Goal: Task Accomplishment & Management: Manage account settings

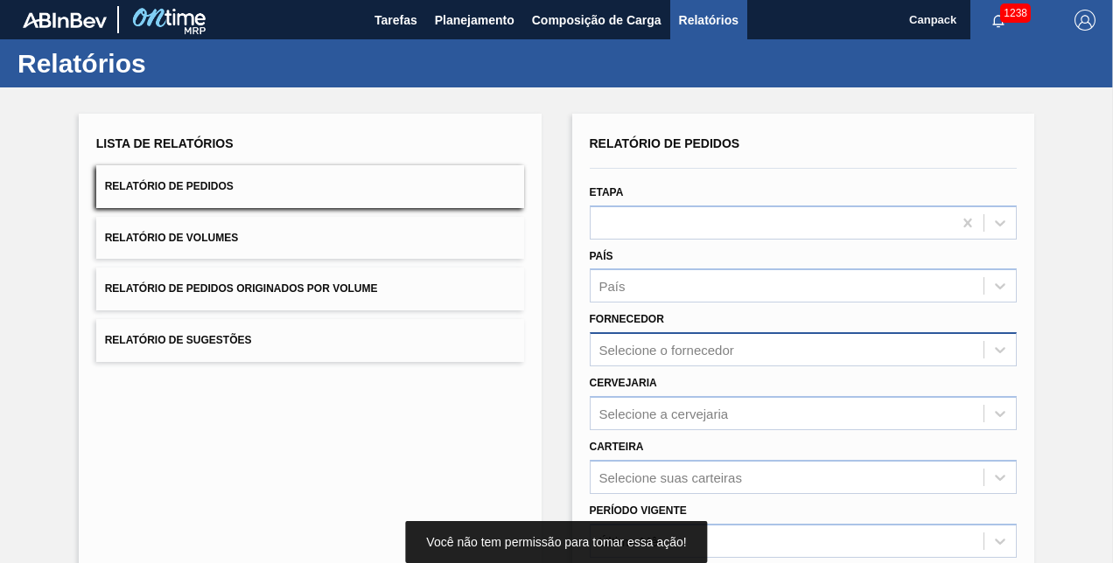
scroll to position [245, 0]
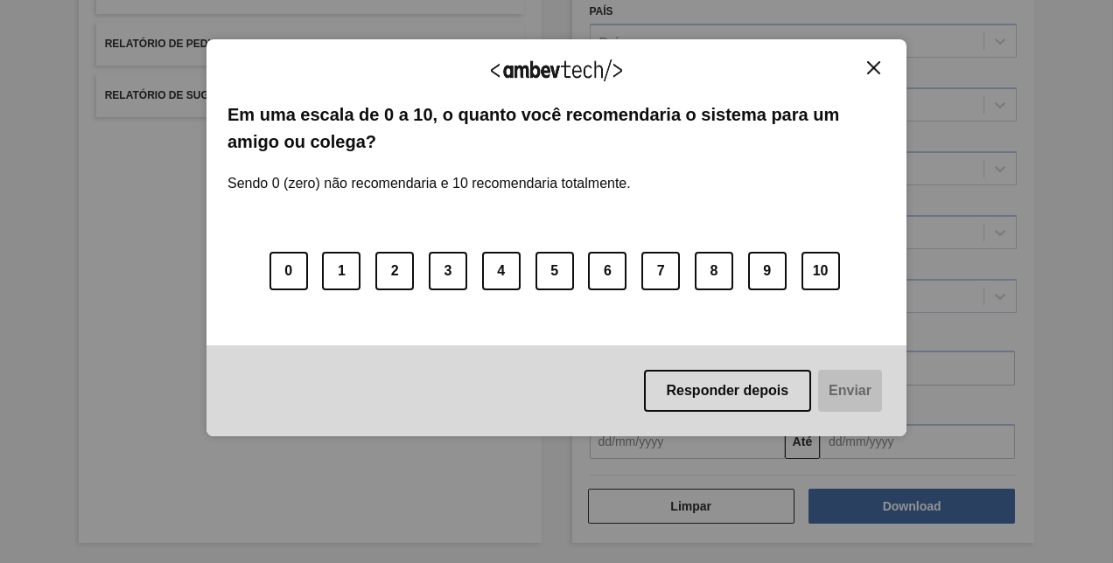
click at [865, 66] on button "Close" at bounding box center [874, 67] width 24 height 15
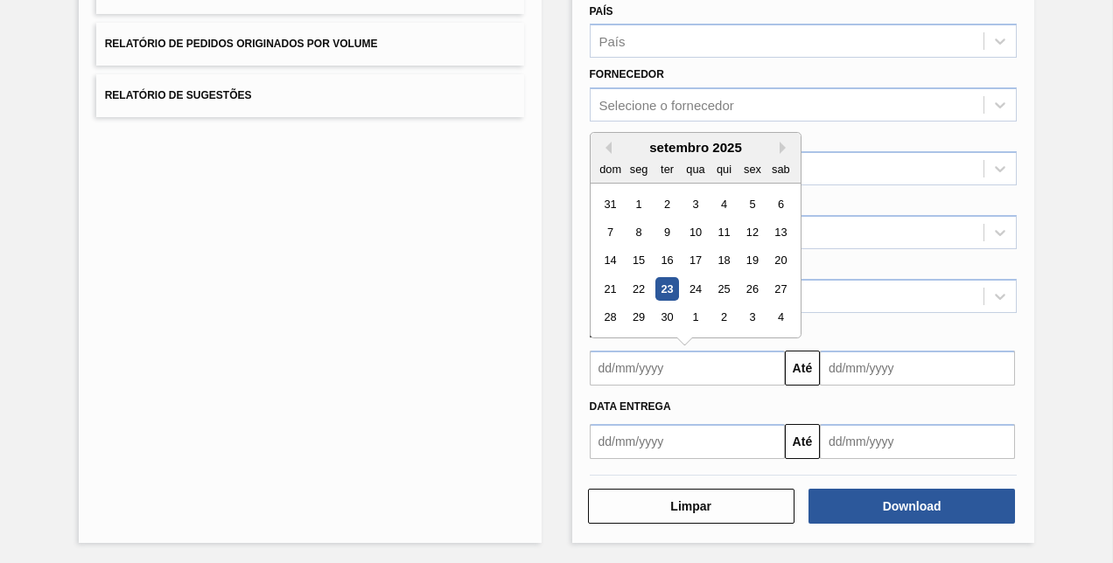
click at [674, 376] on input "text" at bounding box center [687, 368] width 195 height 35
click at [667, 277] on div "23" at bounding box center [666, 289] width 24 height 24
type input "[DATE]"
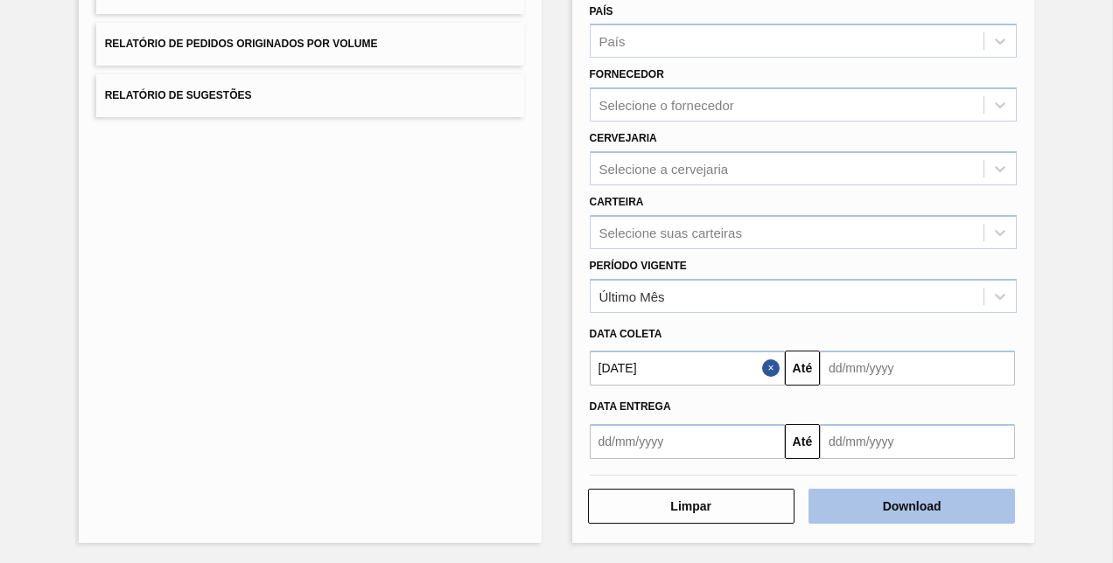
click at [897, 513] on button "Download" at bounding box center [911, 506] width 206 height 35
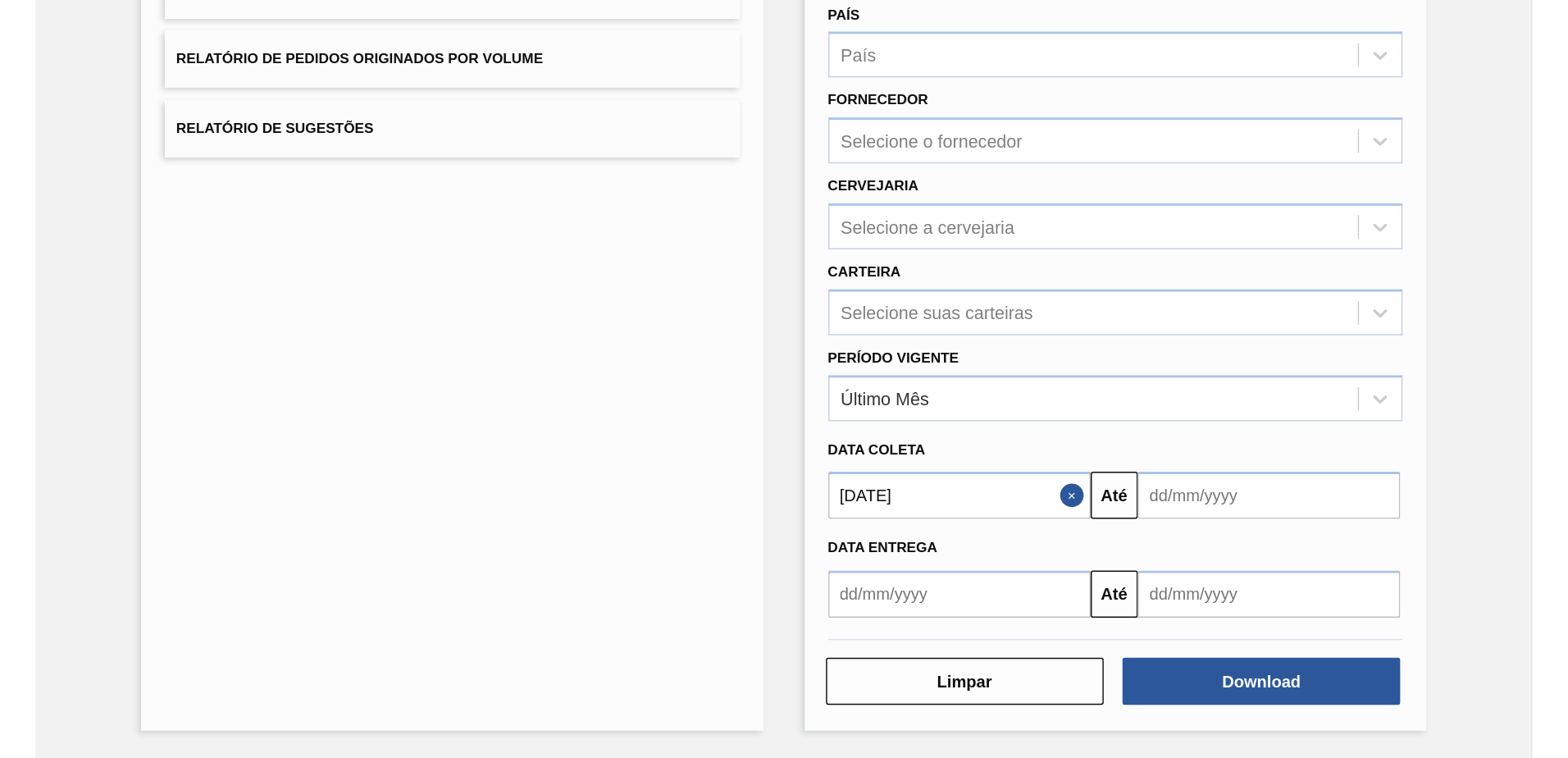
scroll to position [0, 0]
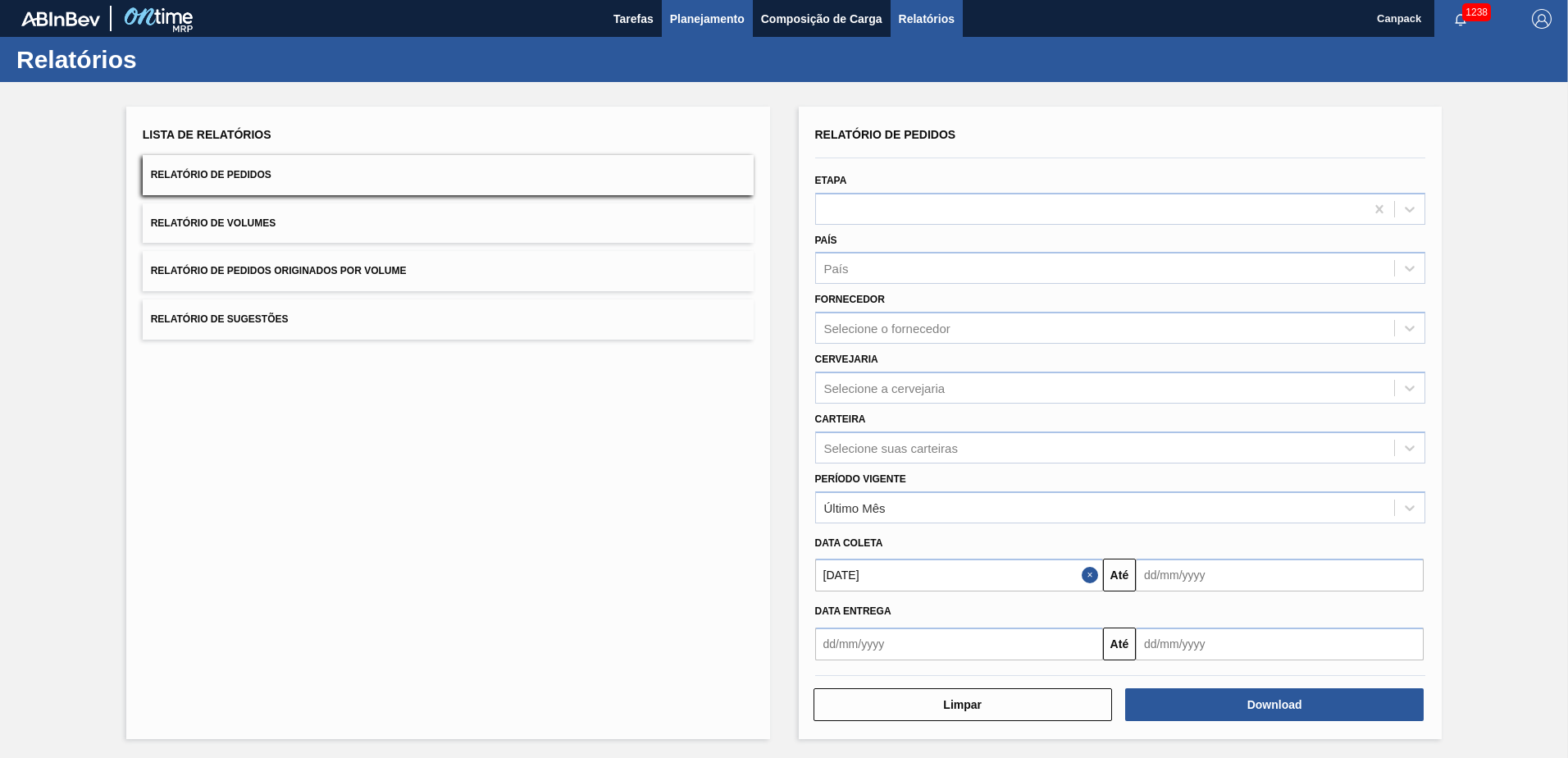
click at [681, 24] on span "Planejamento" at bounding box center [708, 19] width 75 height 20
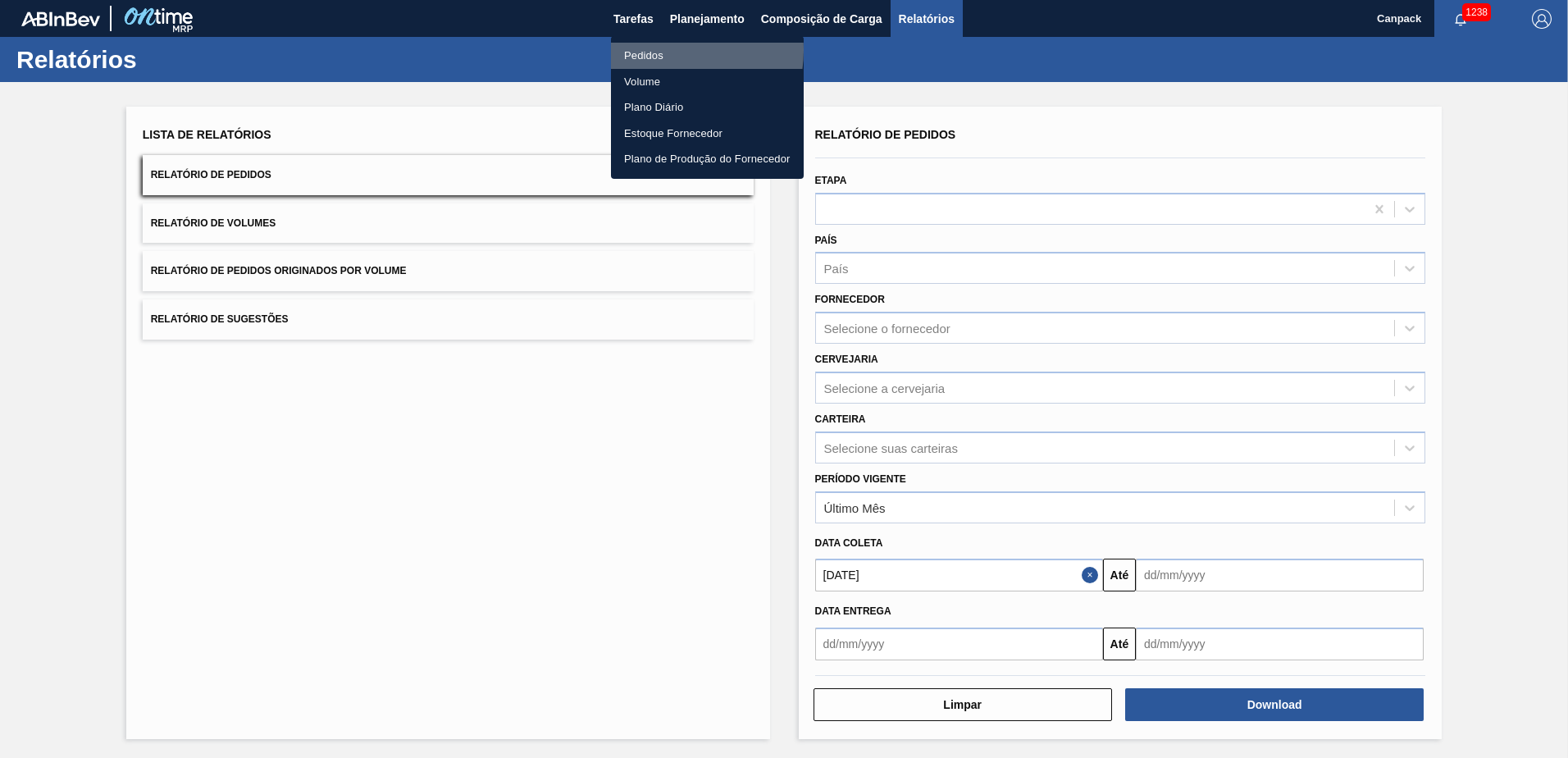
click at [661, 50] on li "Pedidos" at bounding box center [708, 55] width 193 height 26
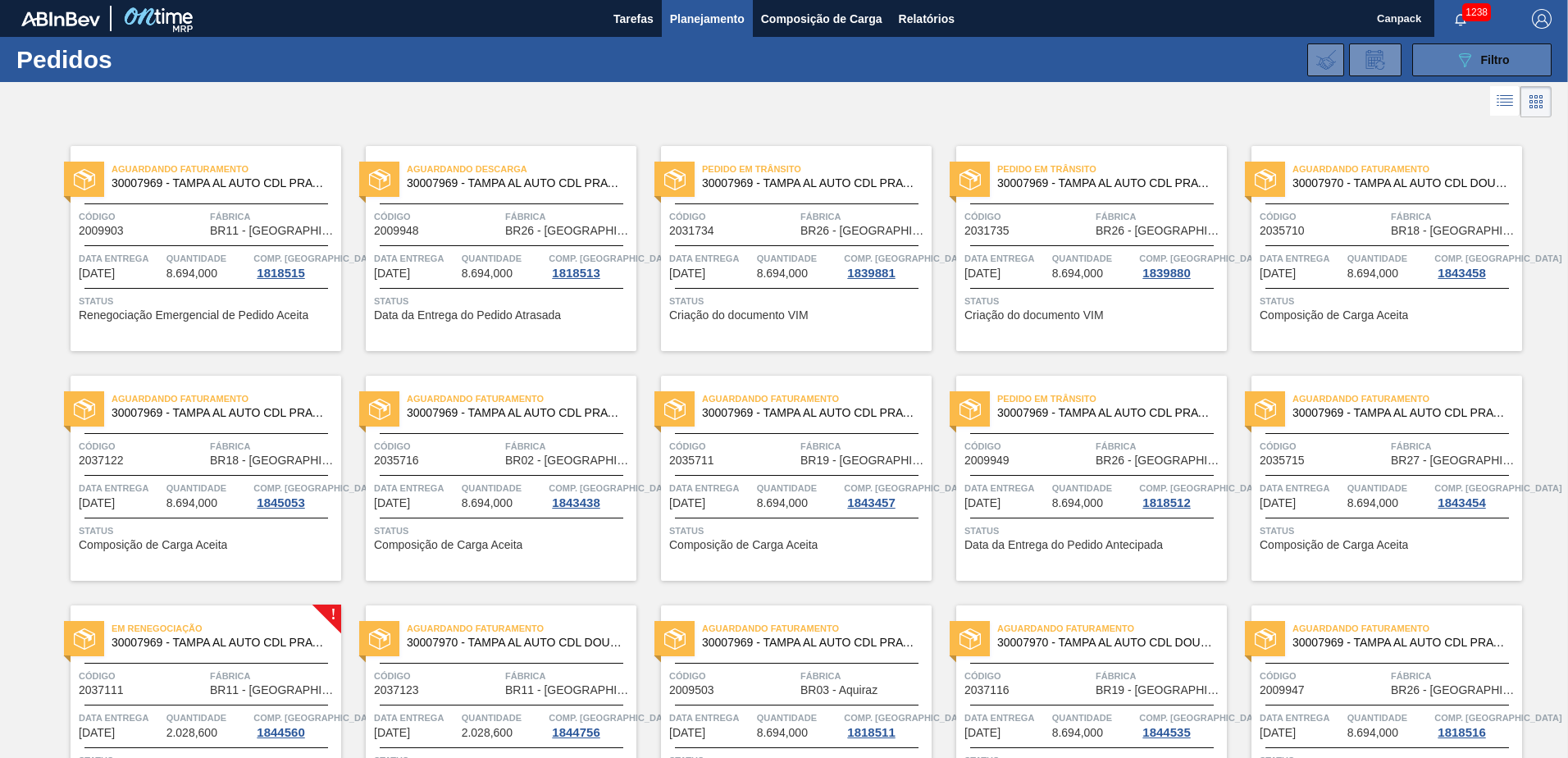
click at [1043, 66] on span "Filtro" at bounding box center [1496, 60] width 29 height 13
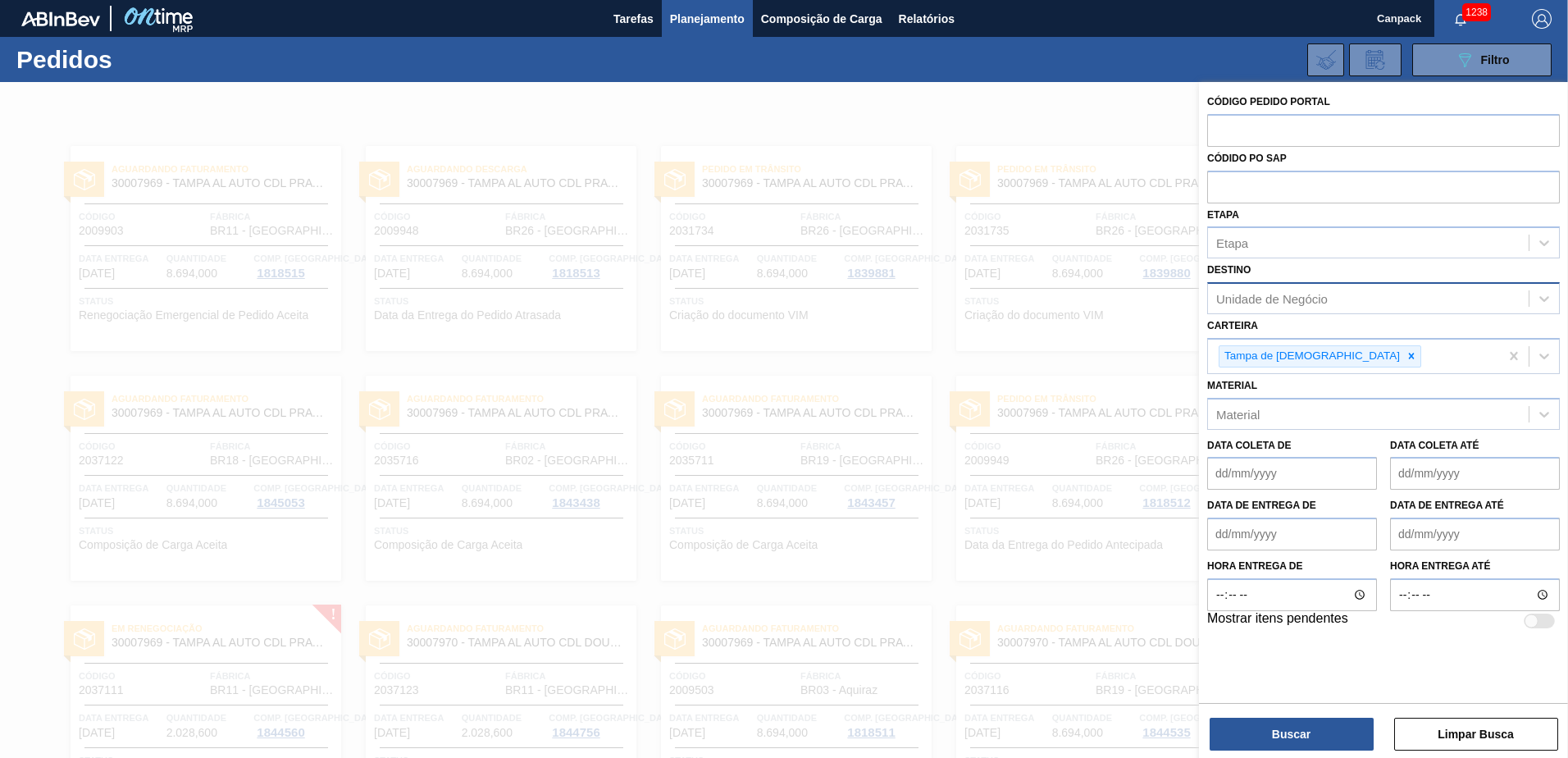
click at [1043, 301] on div "Unidade de Negócio" at bounding box center [1272, 298] width 112 height 14
type input "são"
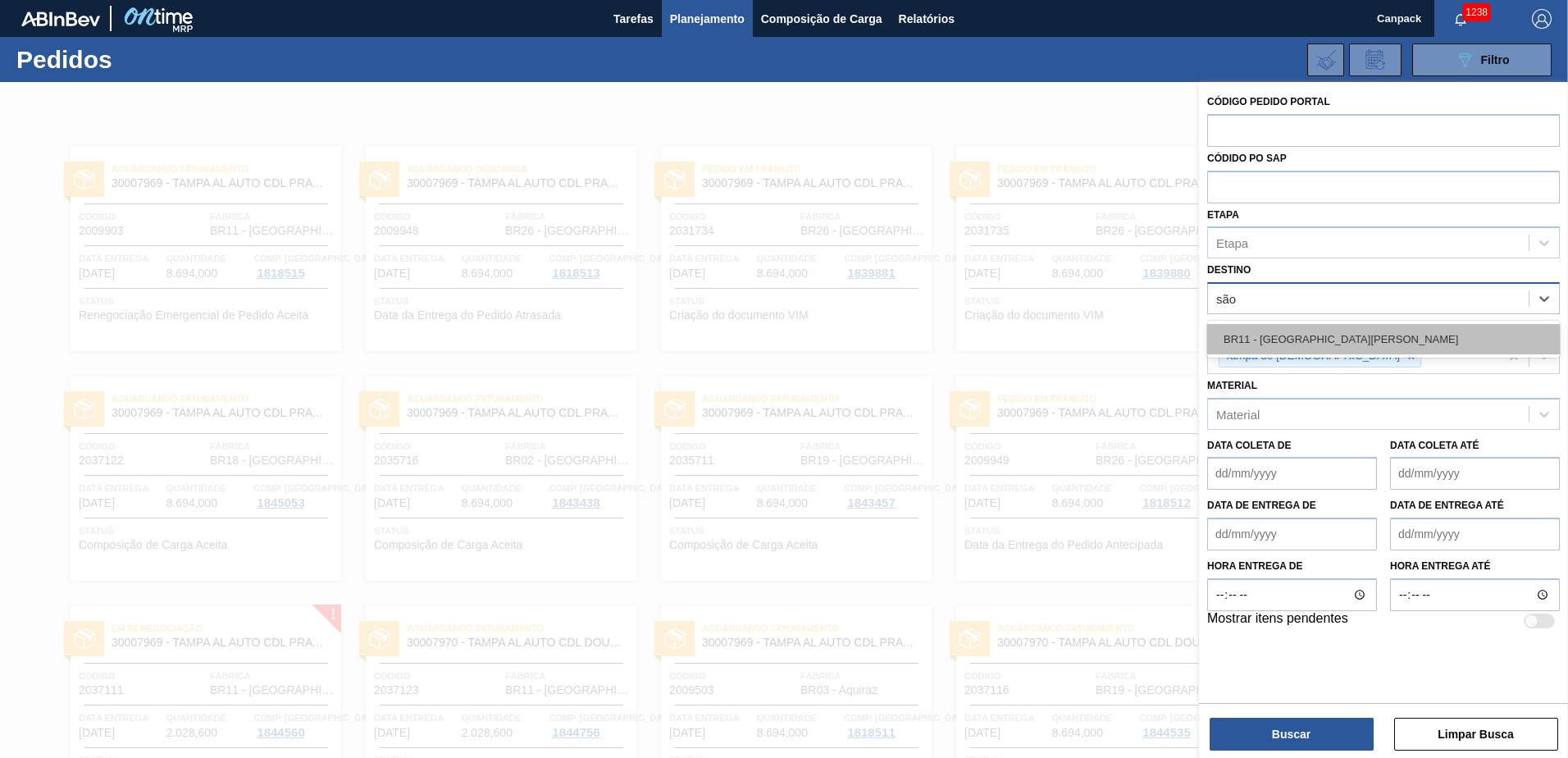
click at [1043, 337] on div "BR11 - São Luís" at bounding box center [1384, 340] width 353 height 30
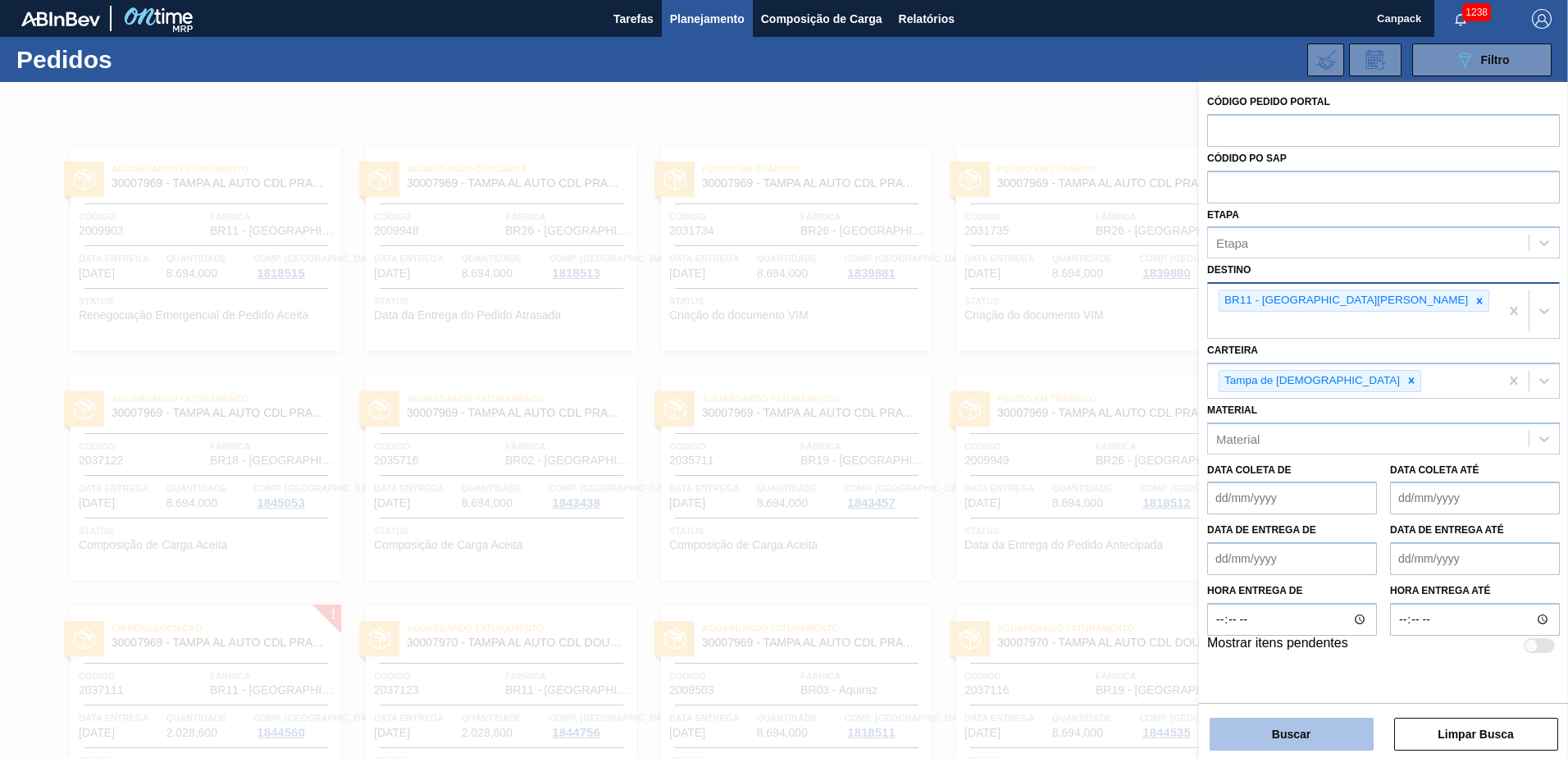
click at [1043, 527] on button "Buscar" at bounding box center [1291, 734] width 164 height 33
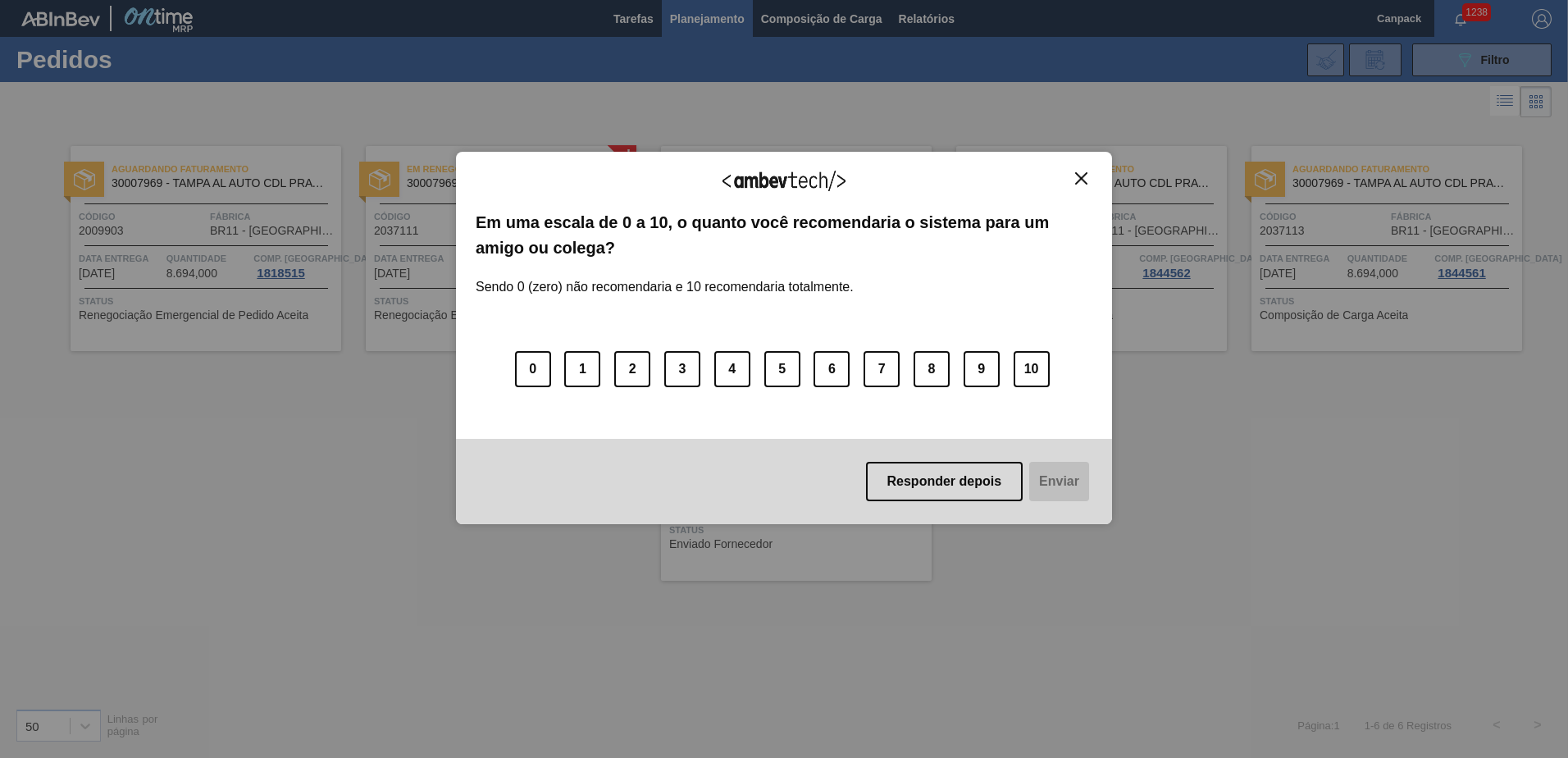
click at [1043, 185] on img "Close" at bounding box center [1081, 178] width 12 height 12
click at [1043, 180] on button "Close" at bounding box center [1082, 178] width 23 height 14
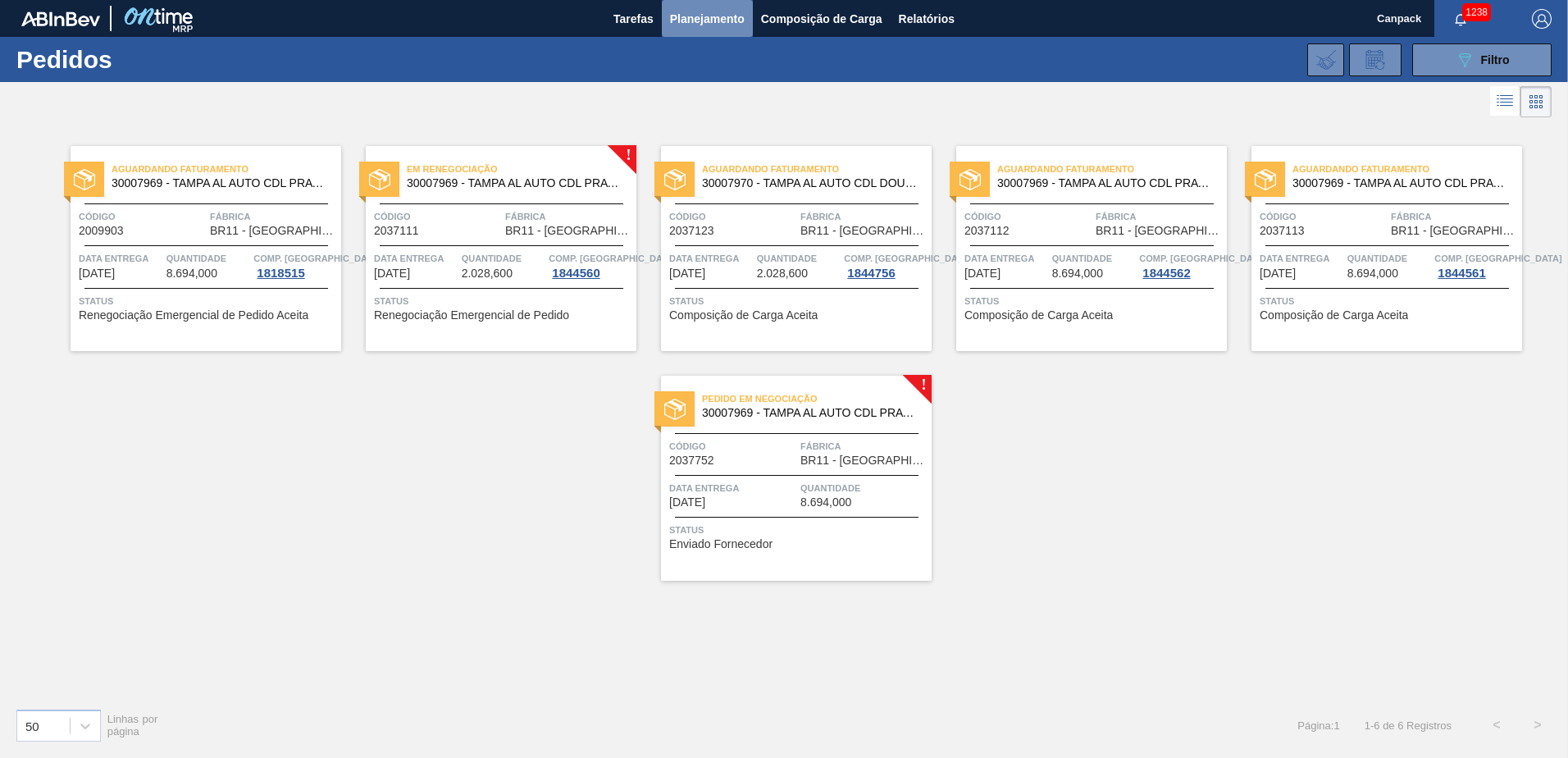
click at [713, 29] on button "Planejamento" at bounding box center [707, 18] width 91 height 37
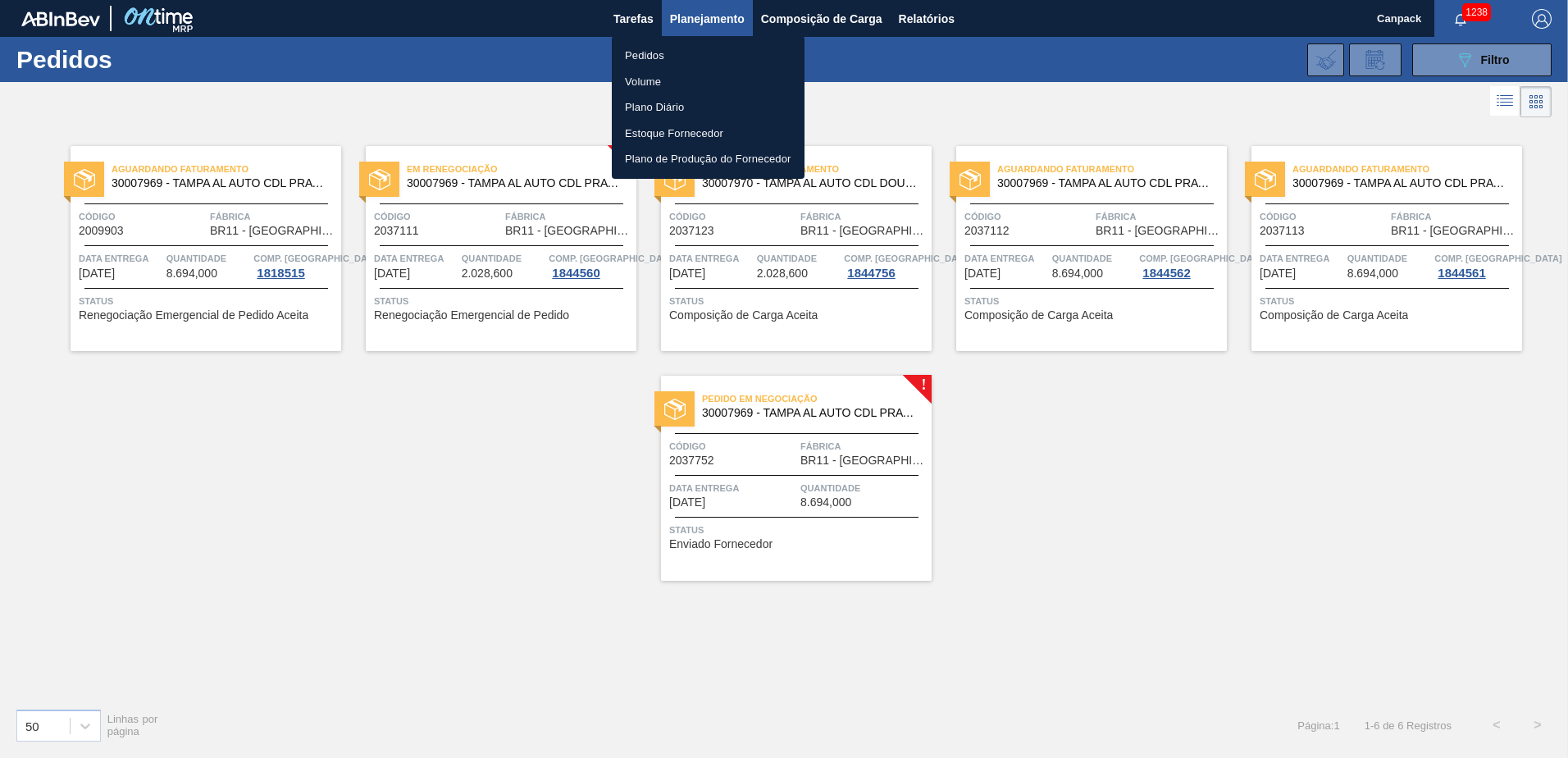
click at [1043, 62] on div at bounding box center [784, 379] width 1568 height 758
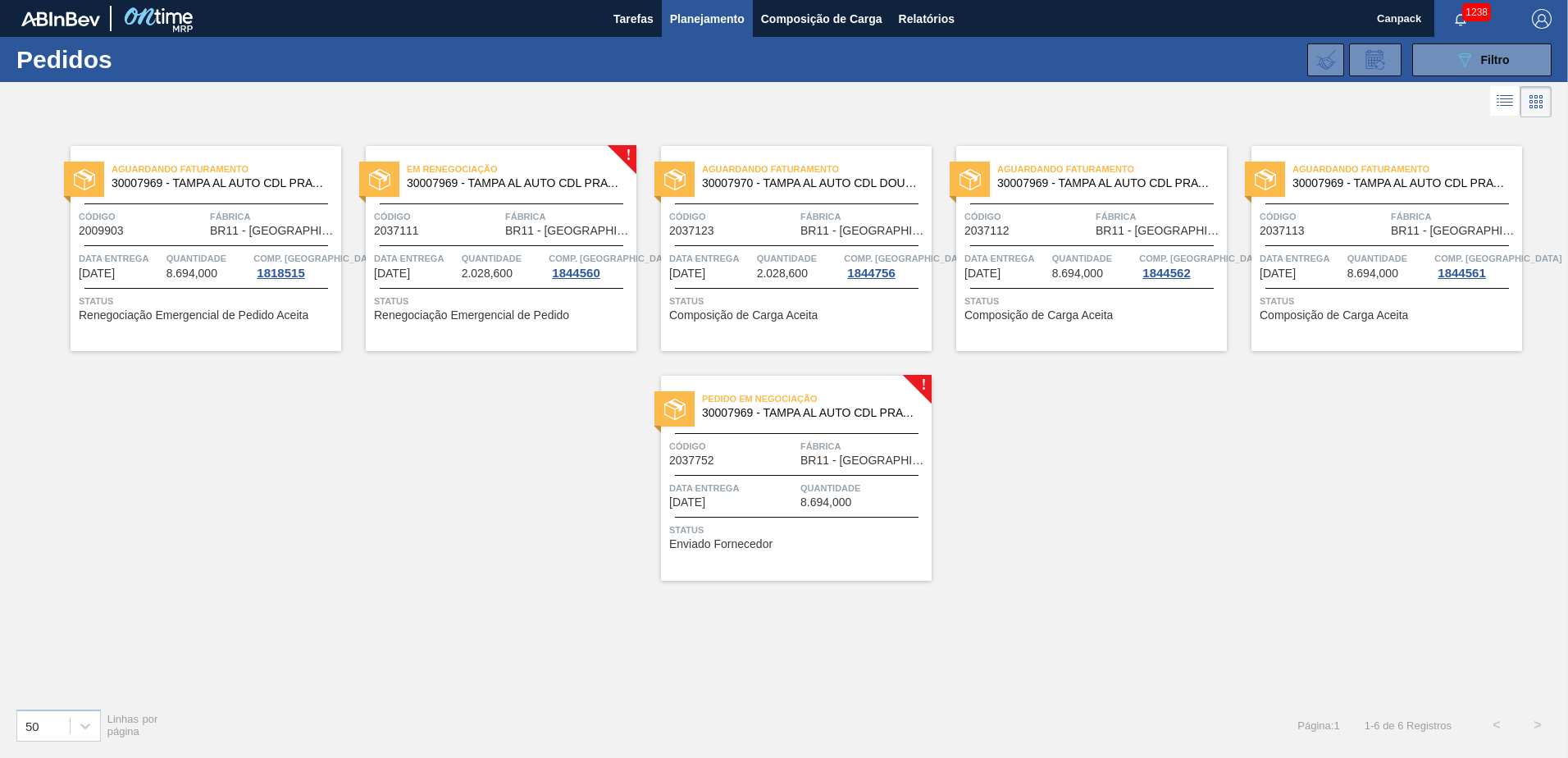
click at [1043, 62] on icon "089F7B8B-B2A5-4AFE-B5C0-19BA573D28AC" at bounding box center [1465, 59] width 20 height 20
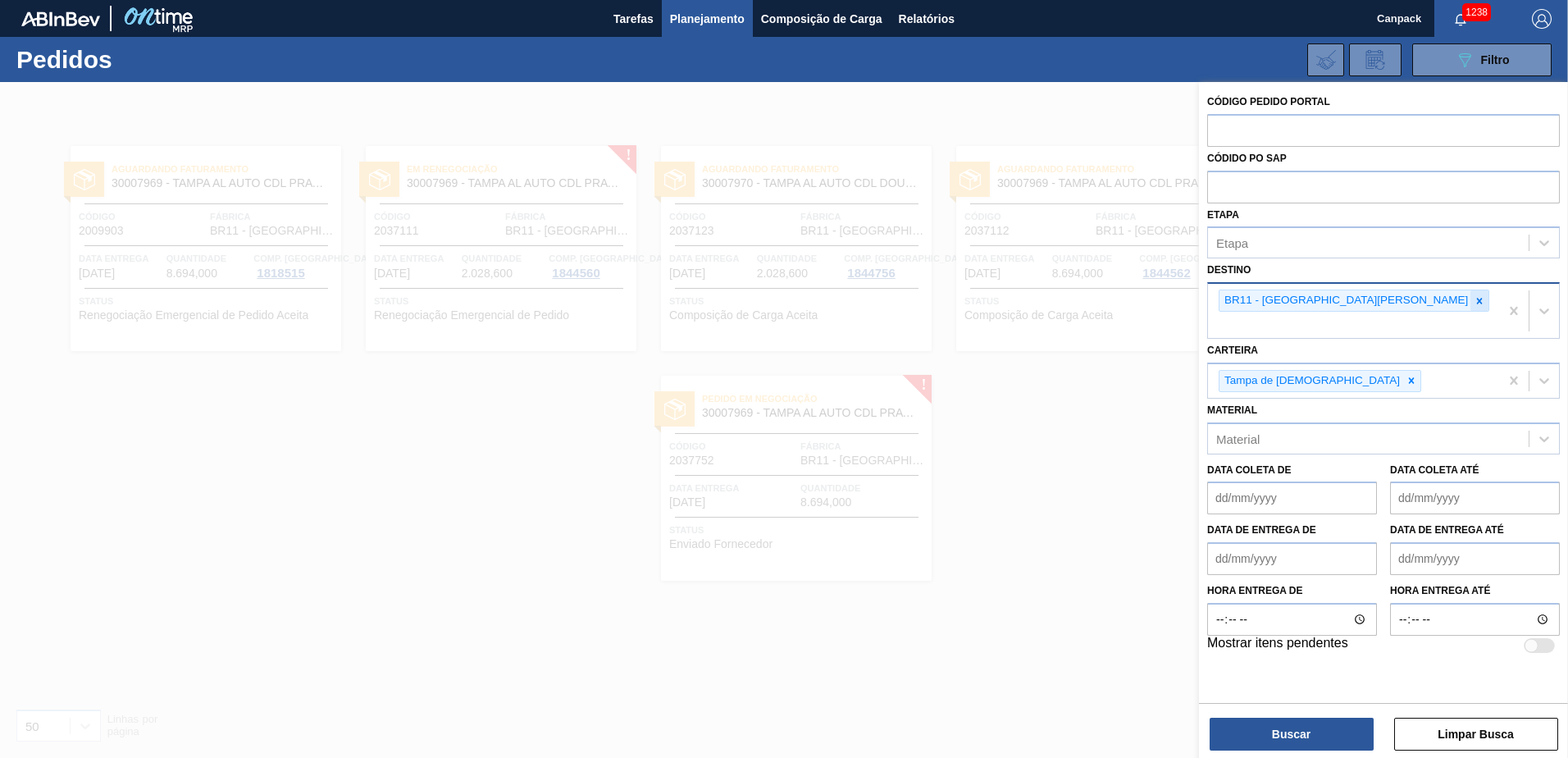
click at [1043, 300] on icon at bounding box center [1480, 301] width 11 height 11
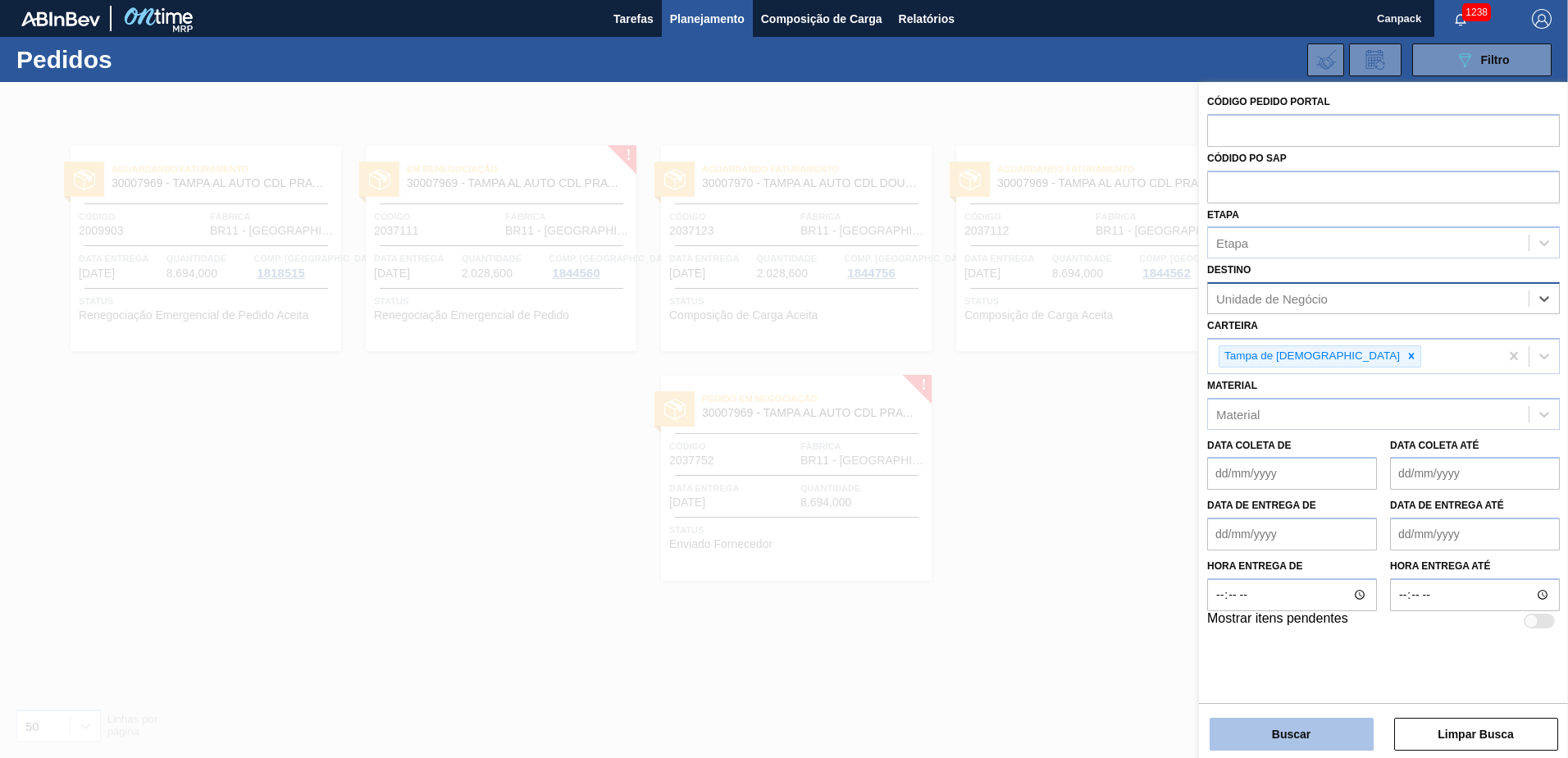
click at [1043, 527] on button "Buscar" at bounding box center [1291, 734] width 164 height 33
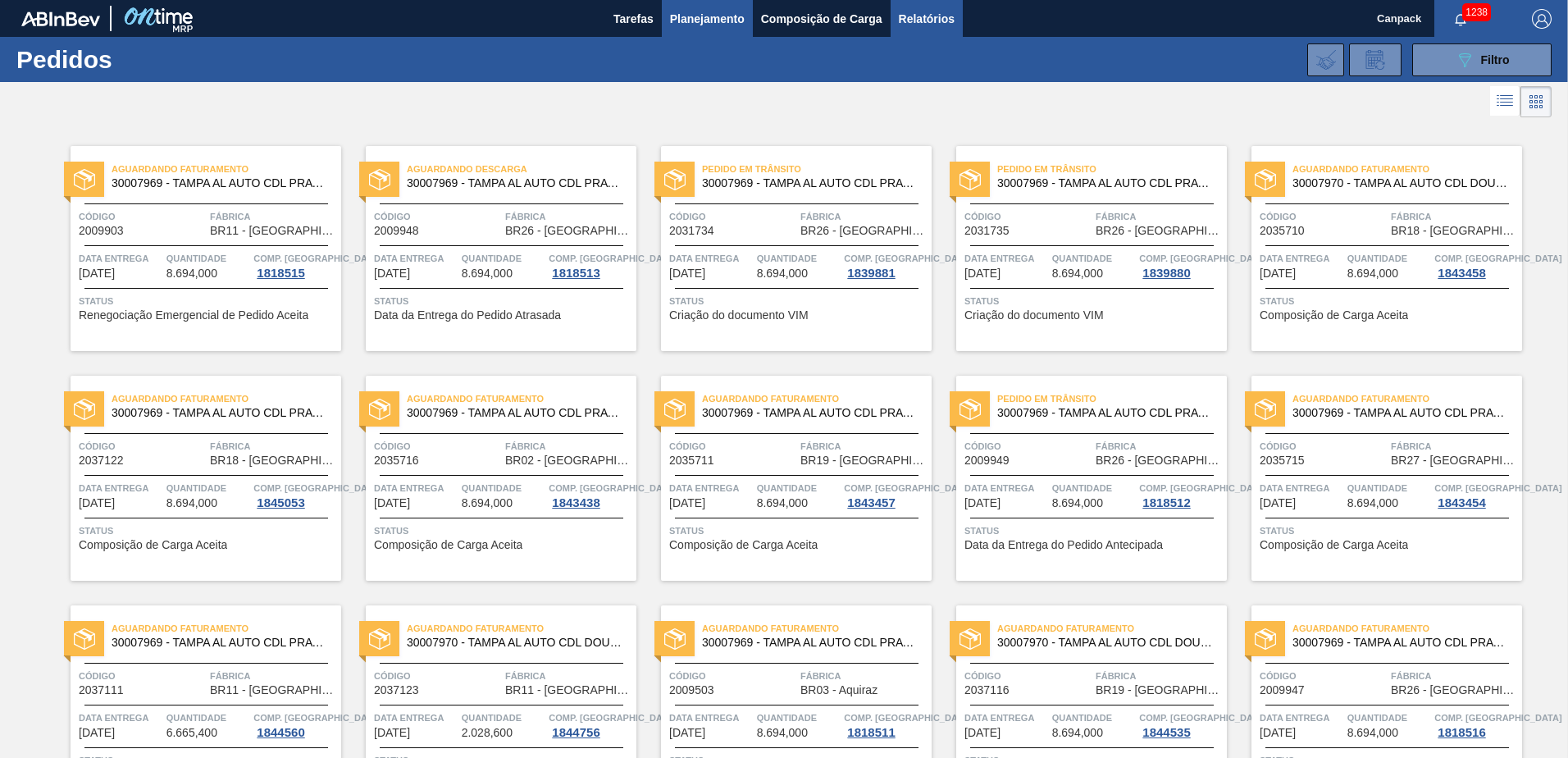
click at [923, 22] on span "Relatórios" at bounding box center [927, 19] width 55 height 20
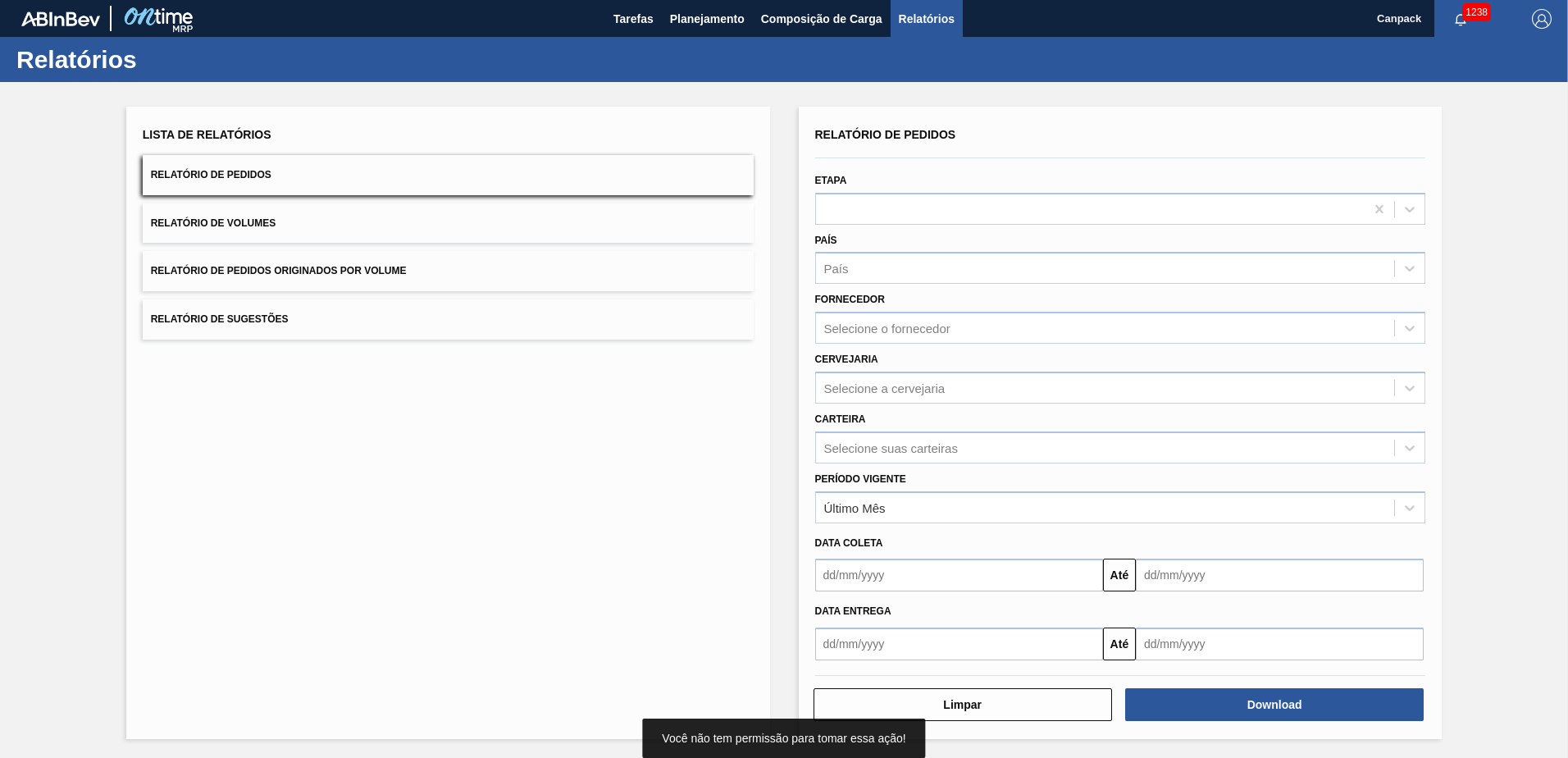
click at [896, 527] on input "text" at bounding box center [958, 575] width 288 height 33
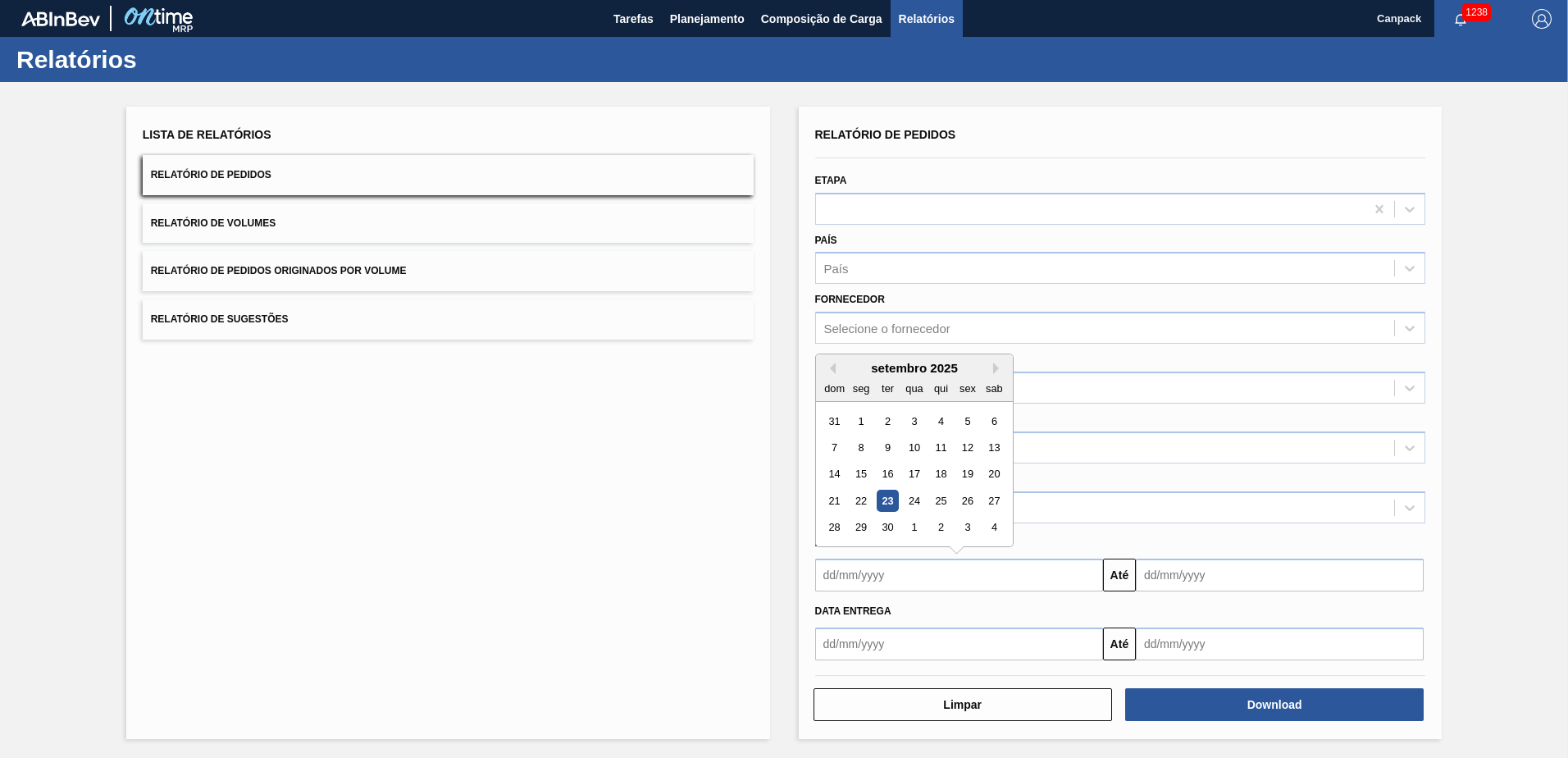
click at [886, 507] on div "23" at bounding box center [887, 501] width 23 height 23
type input "[DATE]"
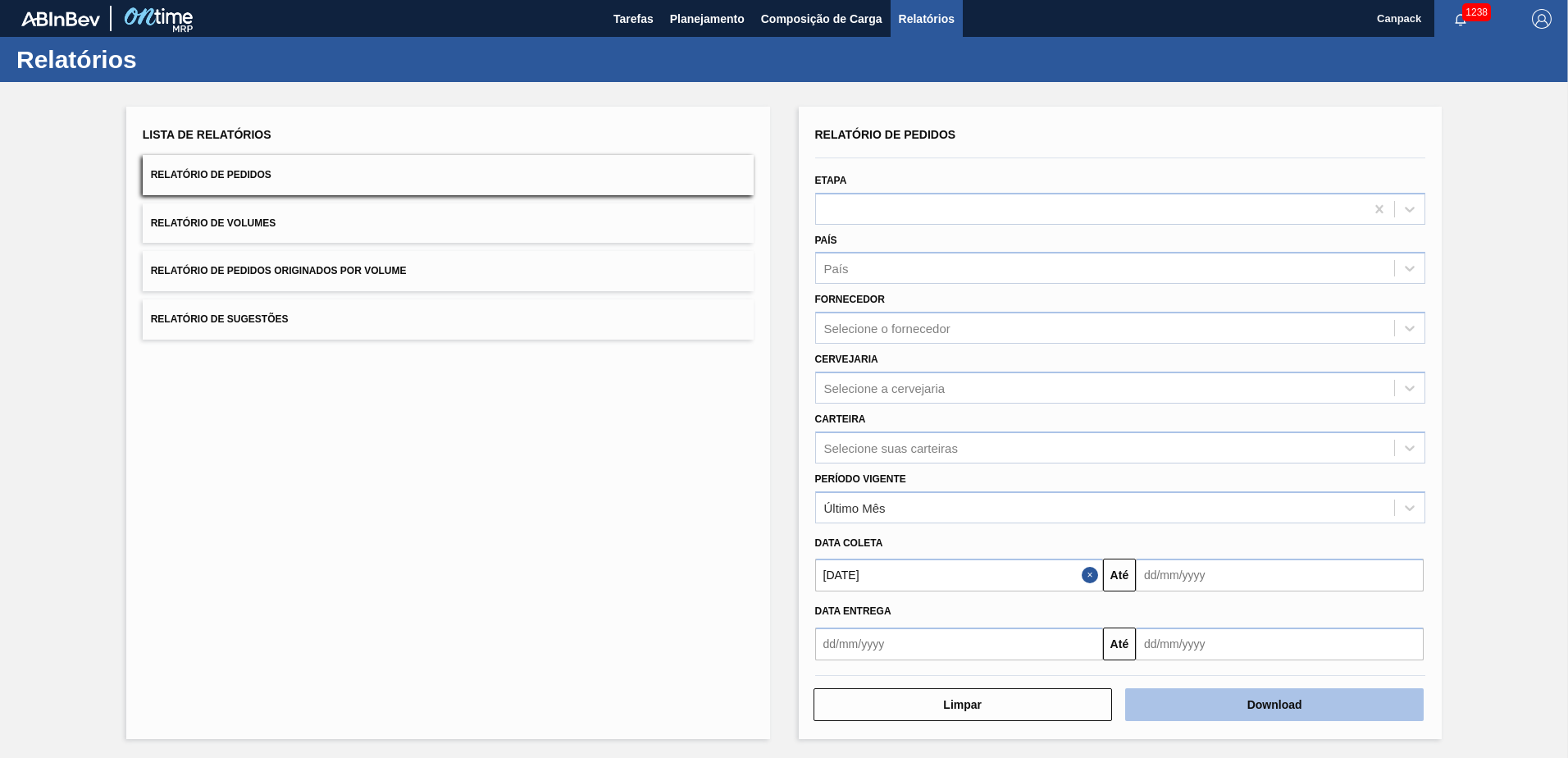
click at [1043, 527] on button "Download" at bounding box center [1274, 705] width 298 height 33
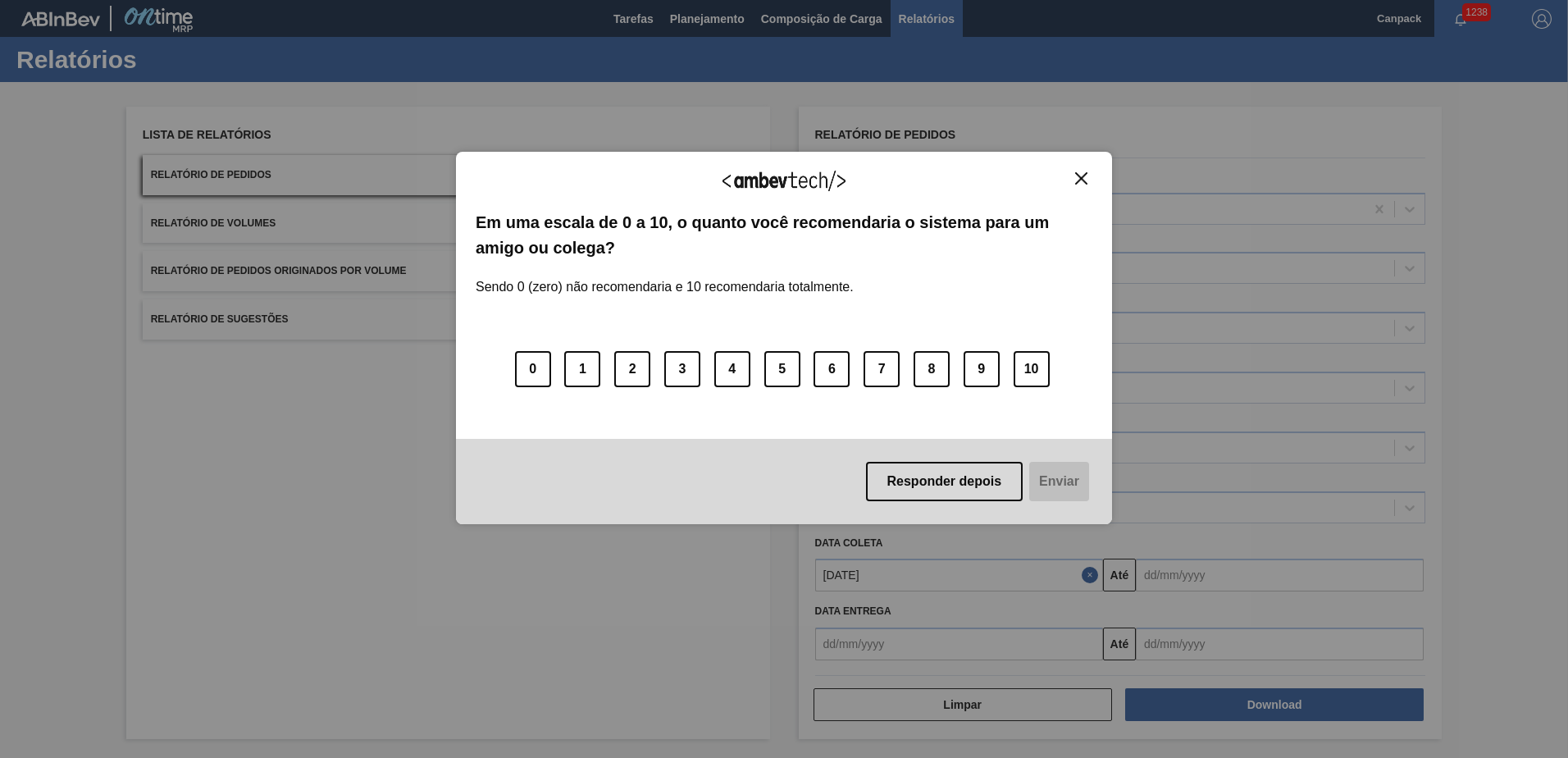
click at [1043, 176] on button "Close" at bounding box center [1082, 178] width 23 height 14
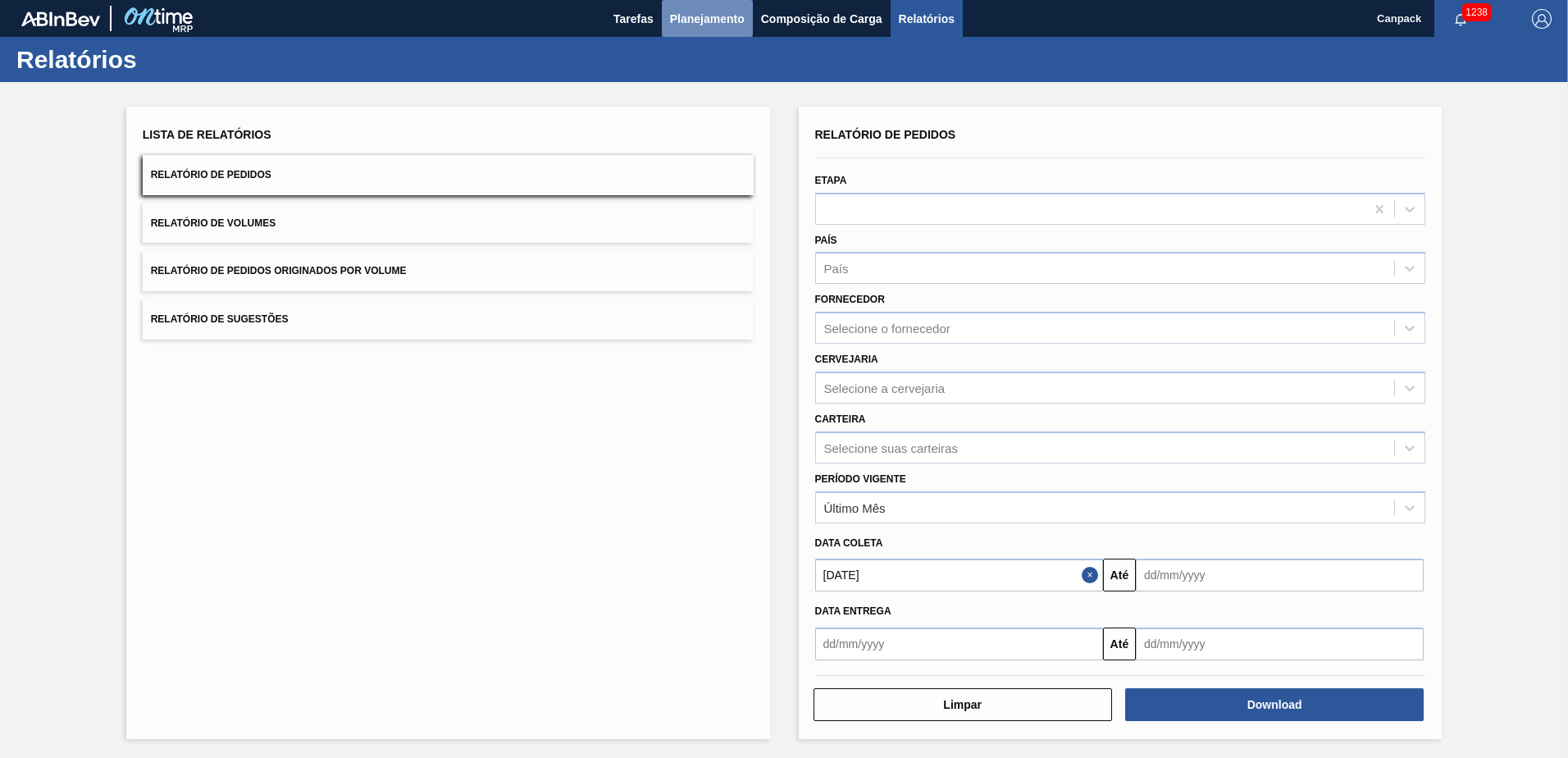
click at [709, 13] on span "Planejamento" at bounding box center [708, 19] width 75 height 20
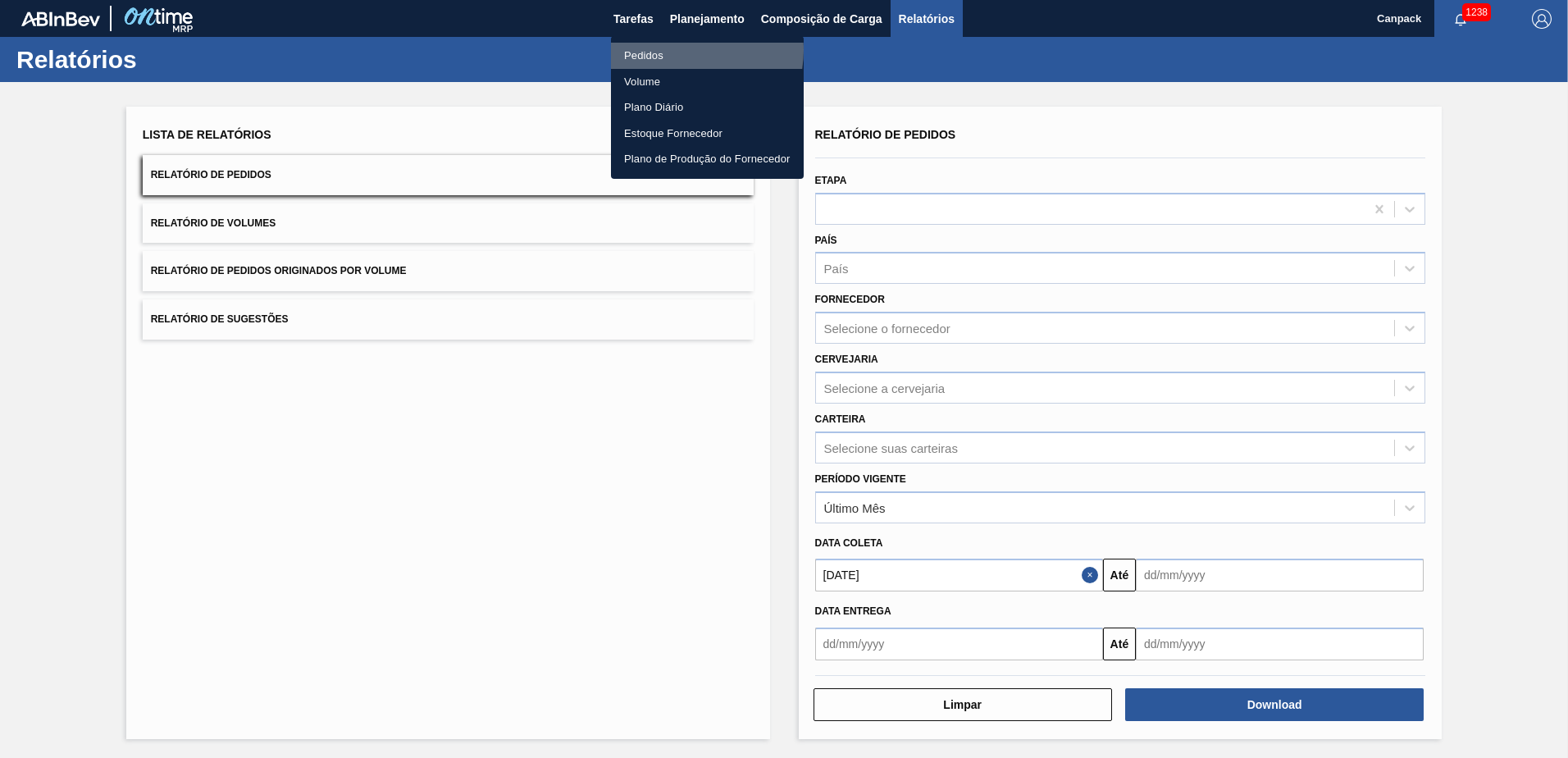
click at [679, 50] on li "Pedidos" at bounding box center [708, 55] width 193 height 26
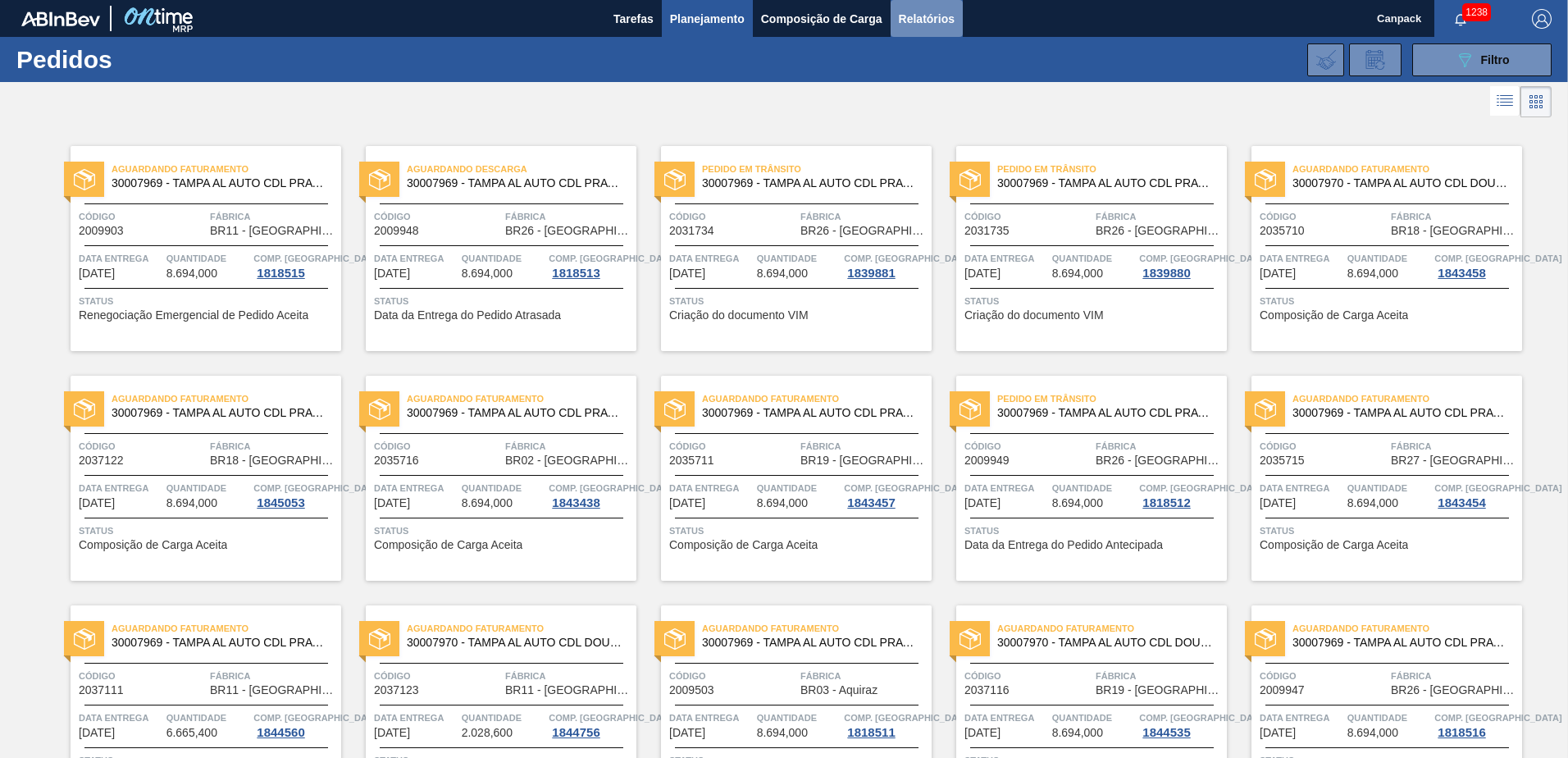
click at [935, 6] on button "Relatórios" at bounding box center [927, 18] width 72 height 37
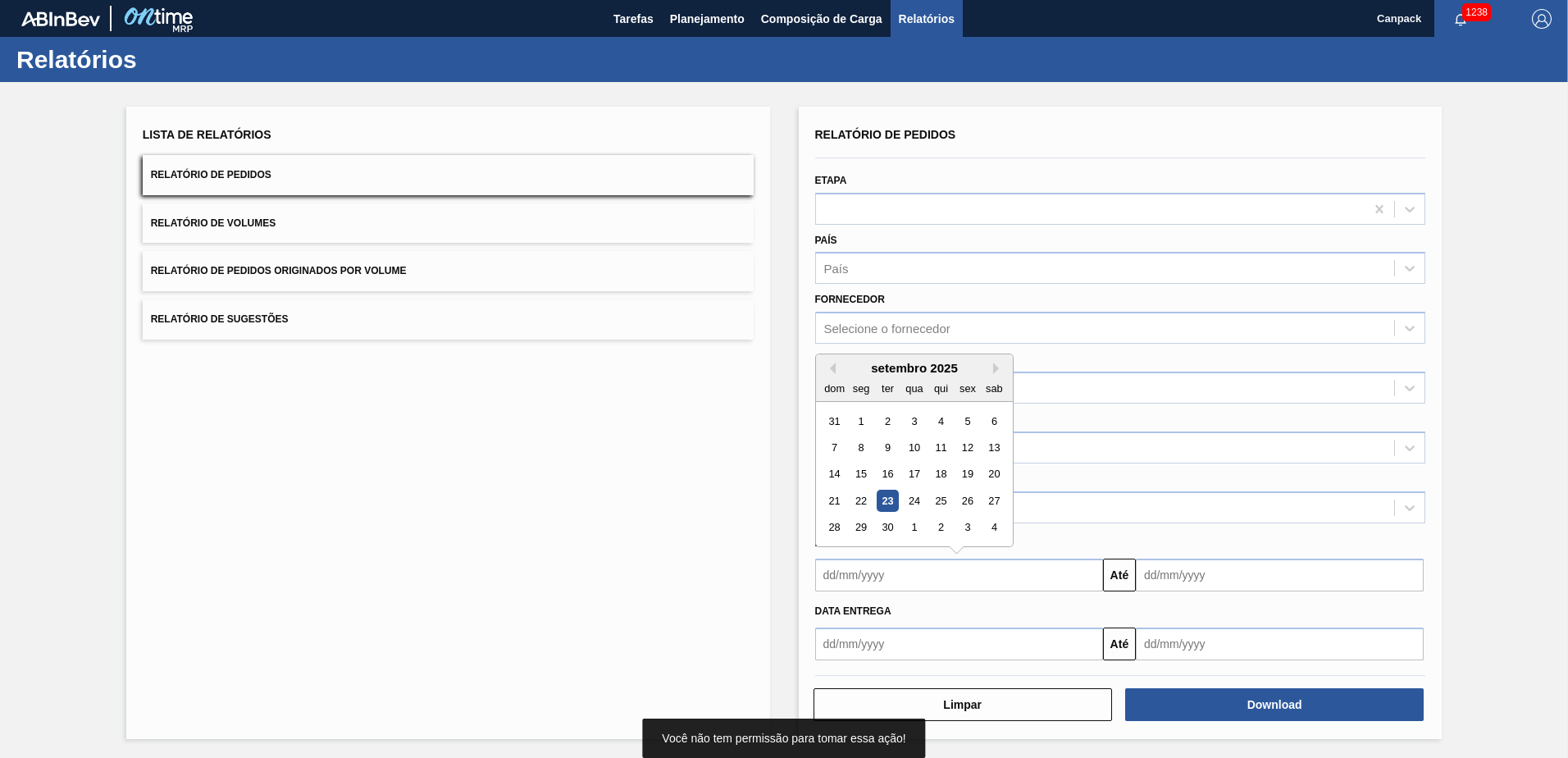
click at [893, 527] on input "text" at bounding box center [958, 575] width 288 height 33
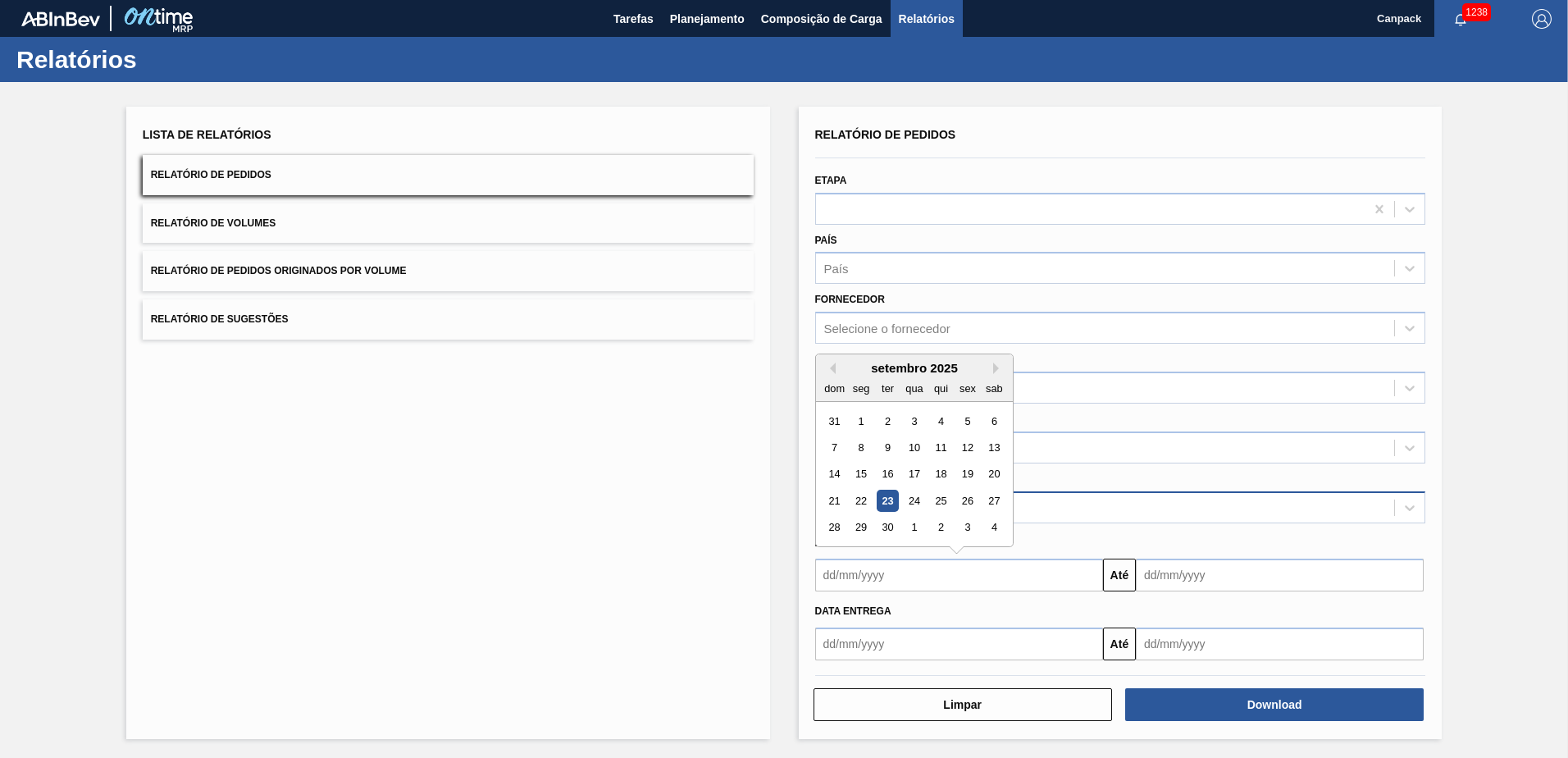
click at [884, 495] on div "23" at bounding box center [887, 501] width 23 height 23
type input "[DATE]"
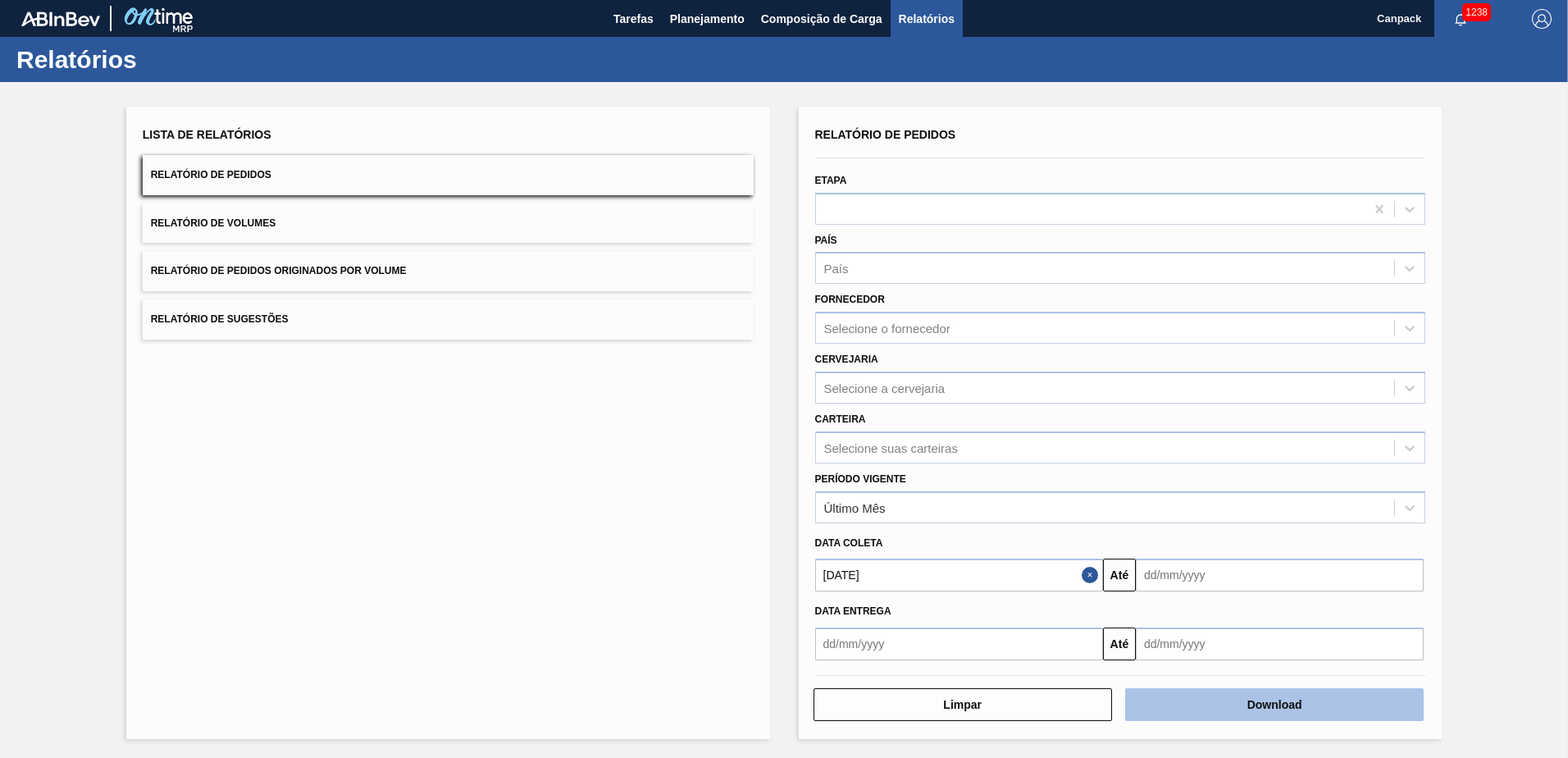
click at [1043, 527] on button "Download" at bounding box center [1274, 705] width 298 height 33
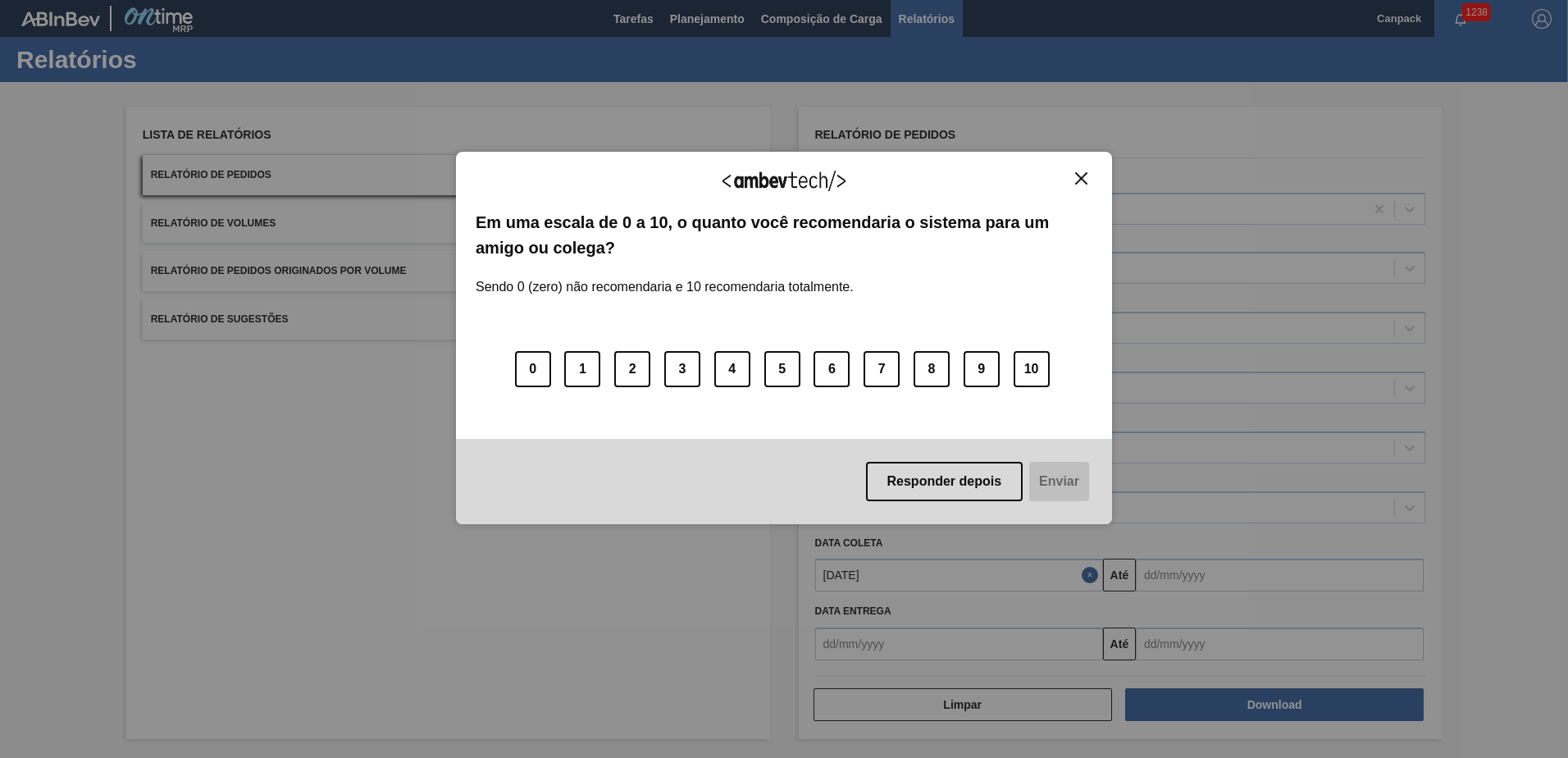
click at [1043, 179] on img "Close" at bounding box center [1081, 178] width 12 height 12
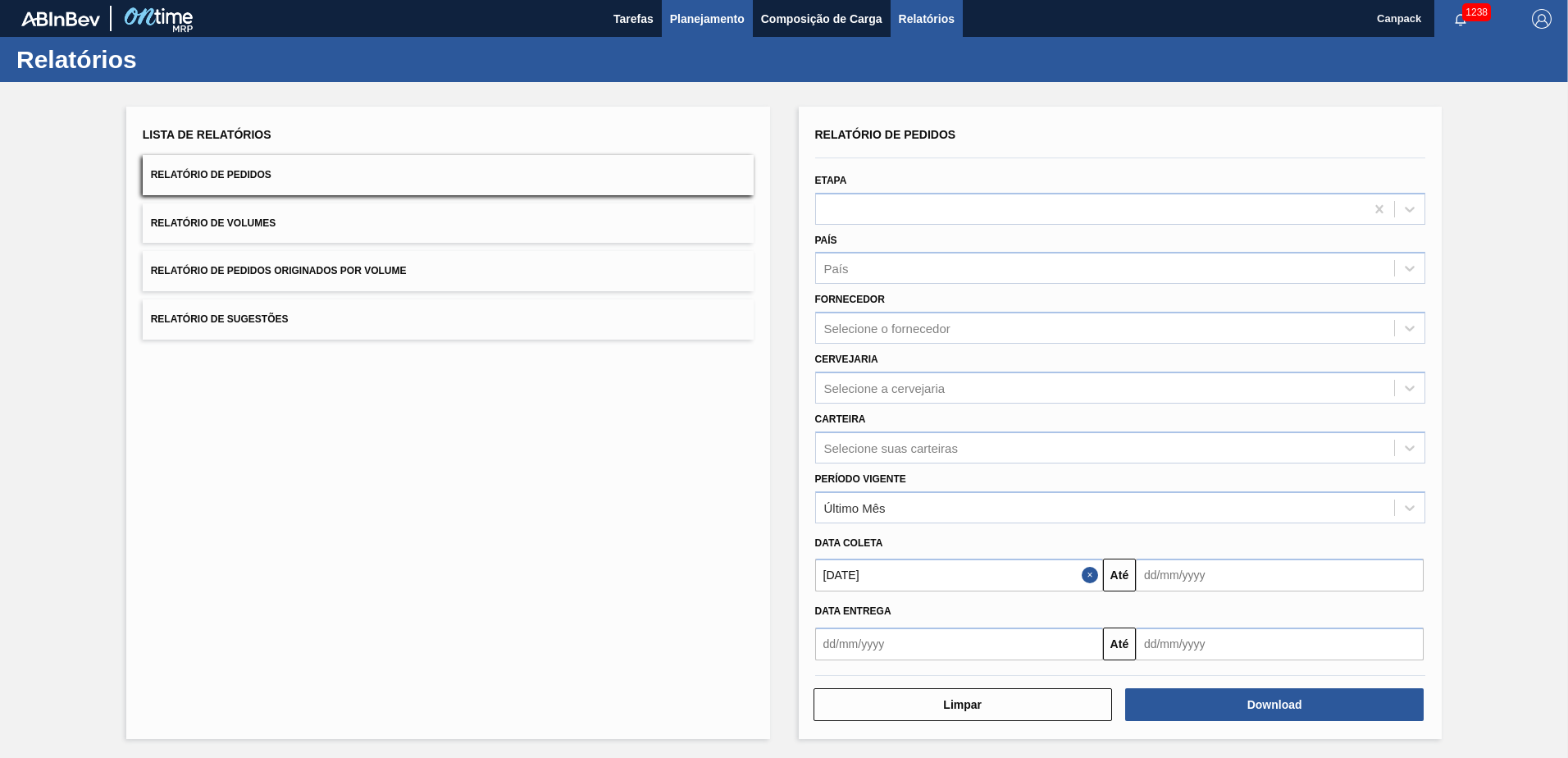
click at [678, 27] on span "Planejamento" at bounding box center [708, 19] width 75 height 20
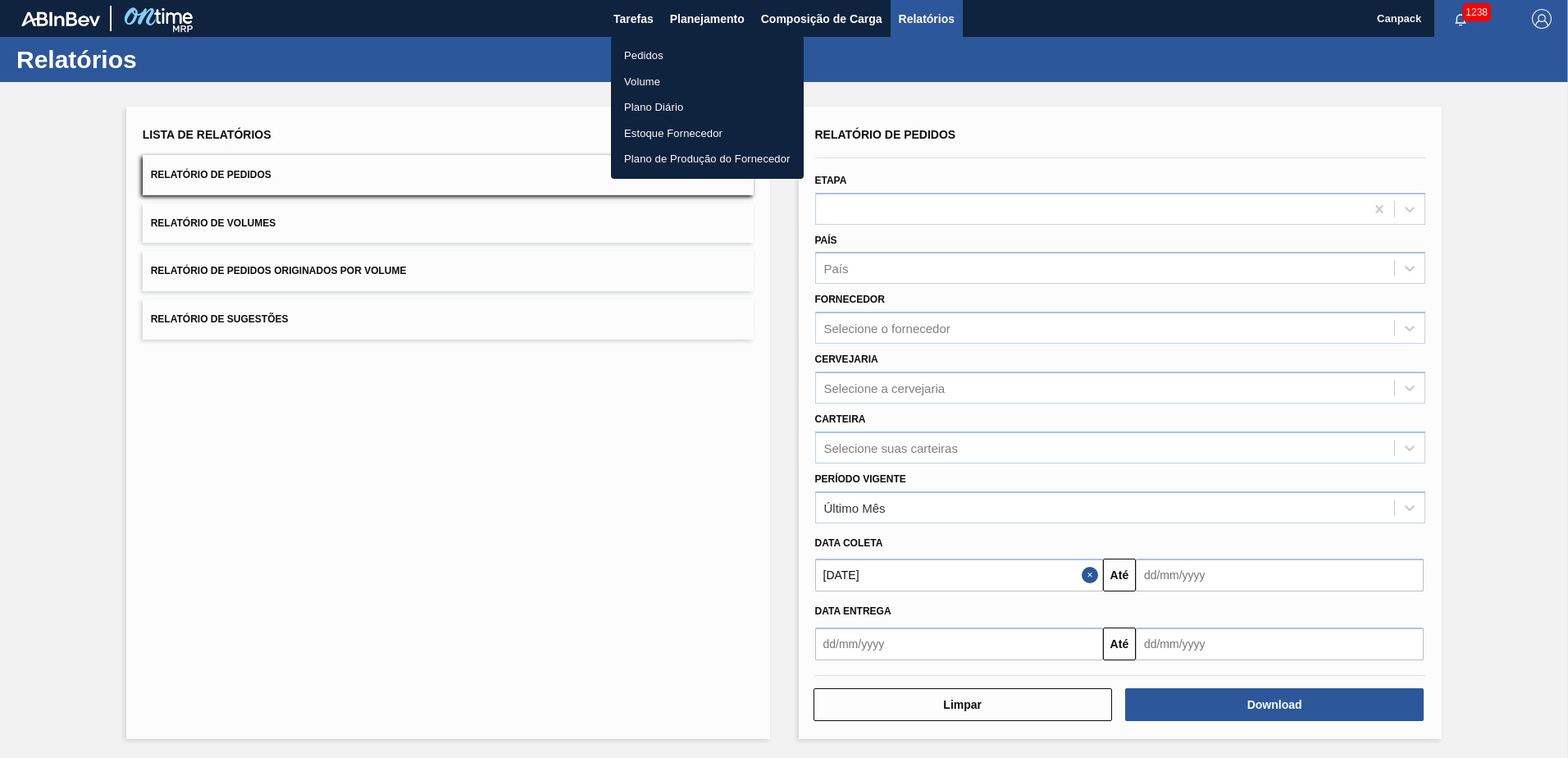
click at [656, 60] on li "Pedidos" at bounding box center [708, 55] width 193 height 26
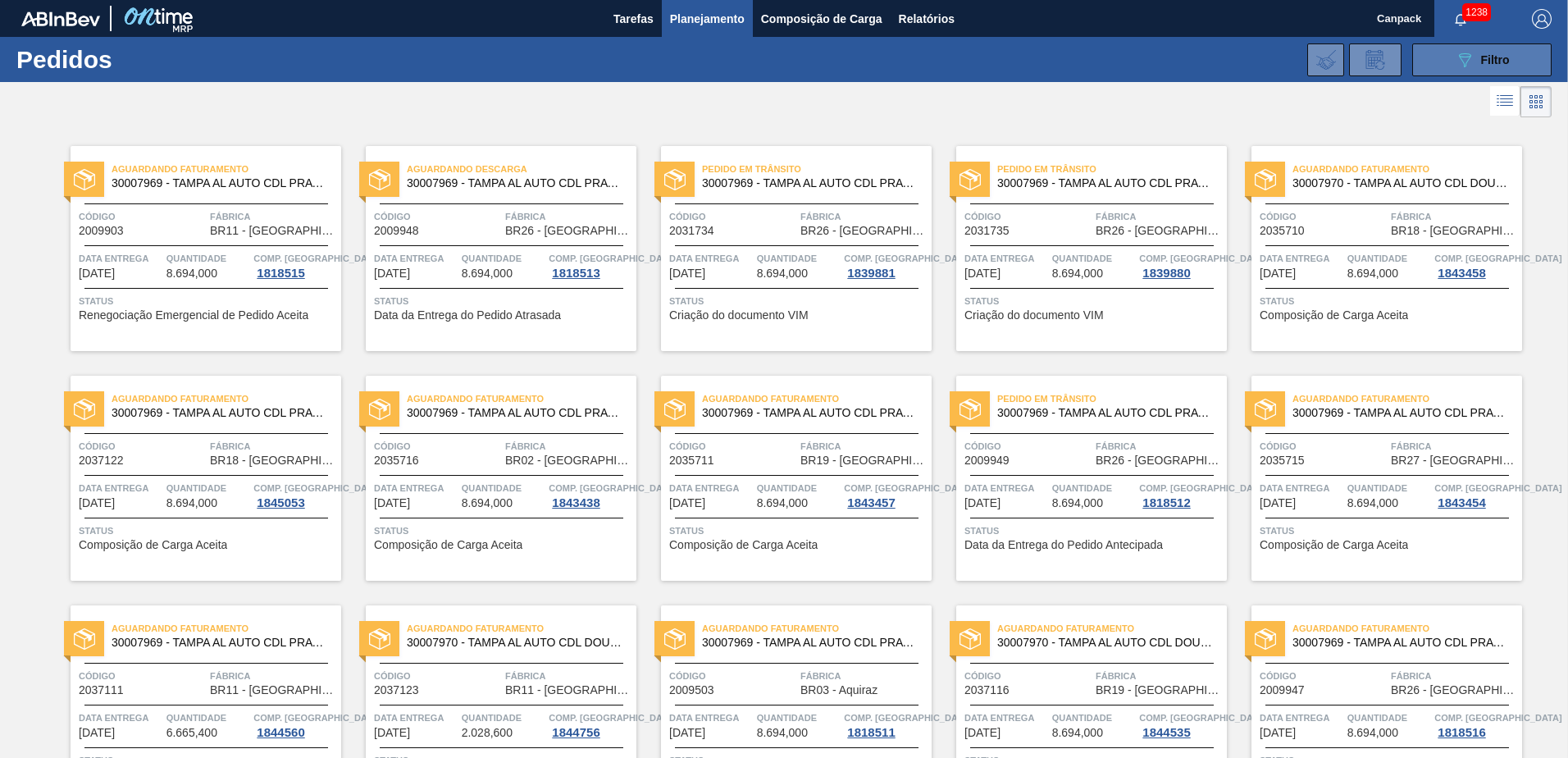
click at [1043, 75] on button "089F7B8B-B2A5-4AFE-B5C0-19BA573D28AC Filtro" at bounding box center [1482, 59] width 140 height 33
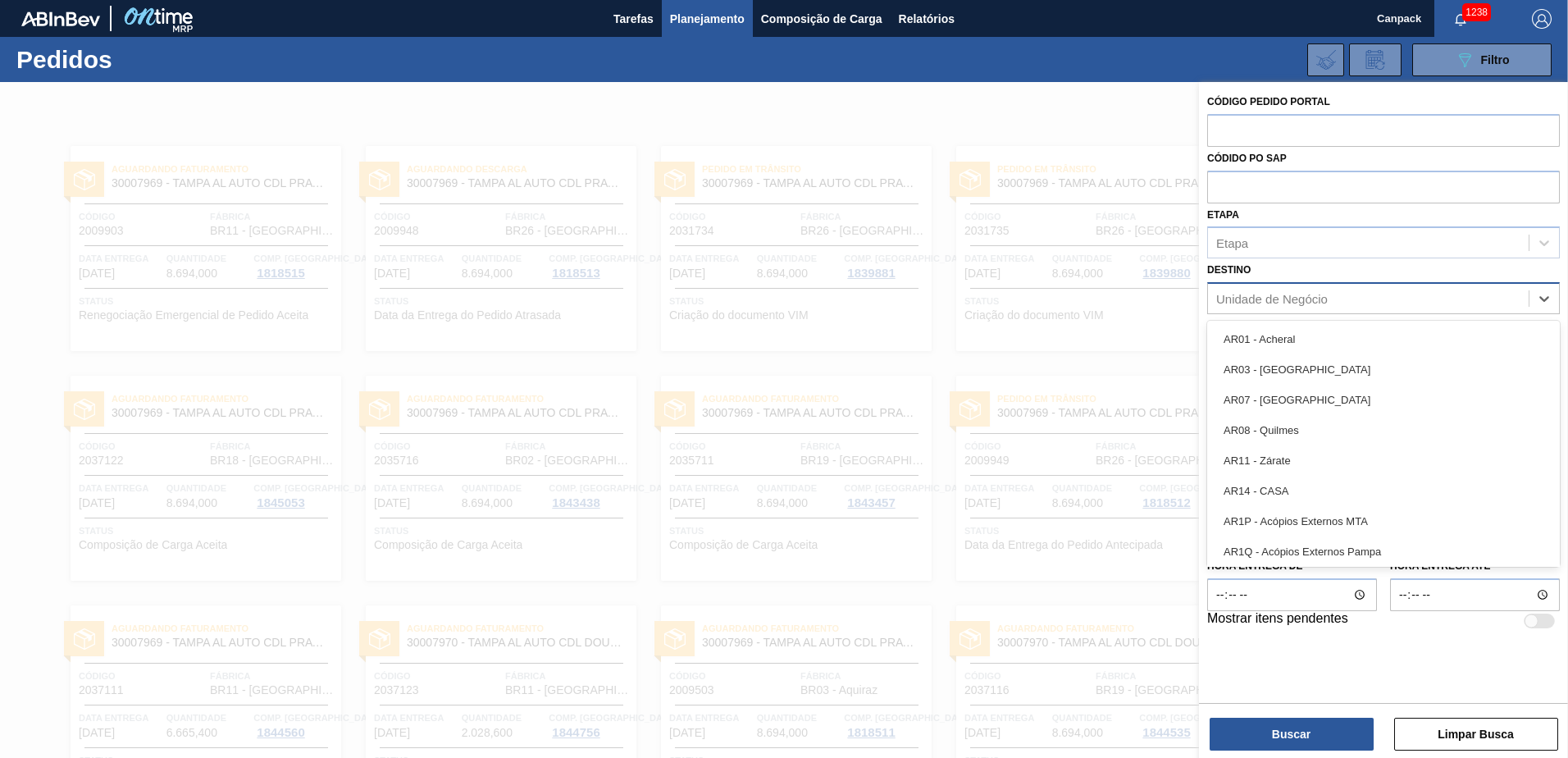
click at [1043, 310] on div "Unidade de Negócio" at bounding box center [1368, 298] width 321 height 23
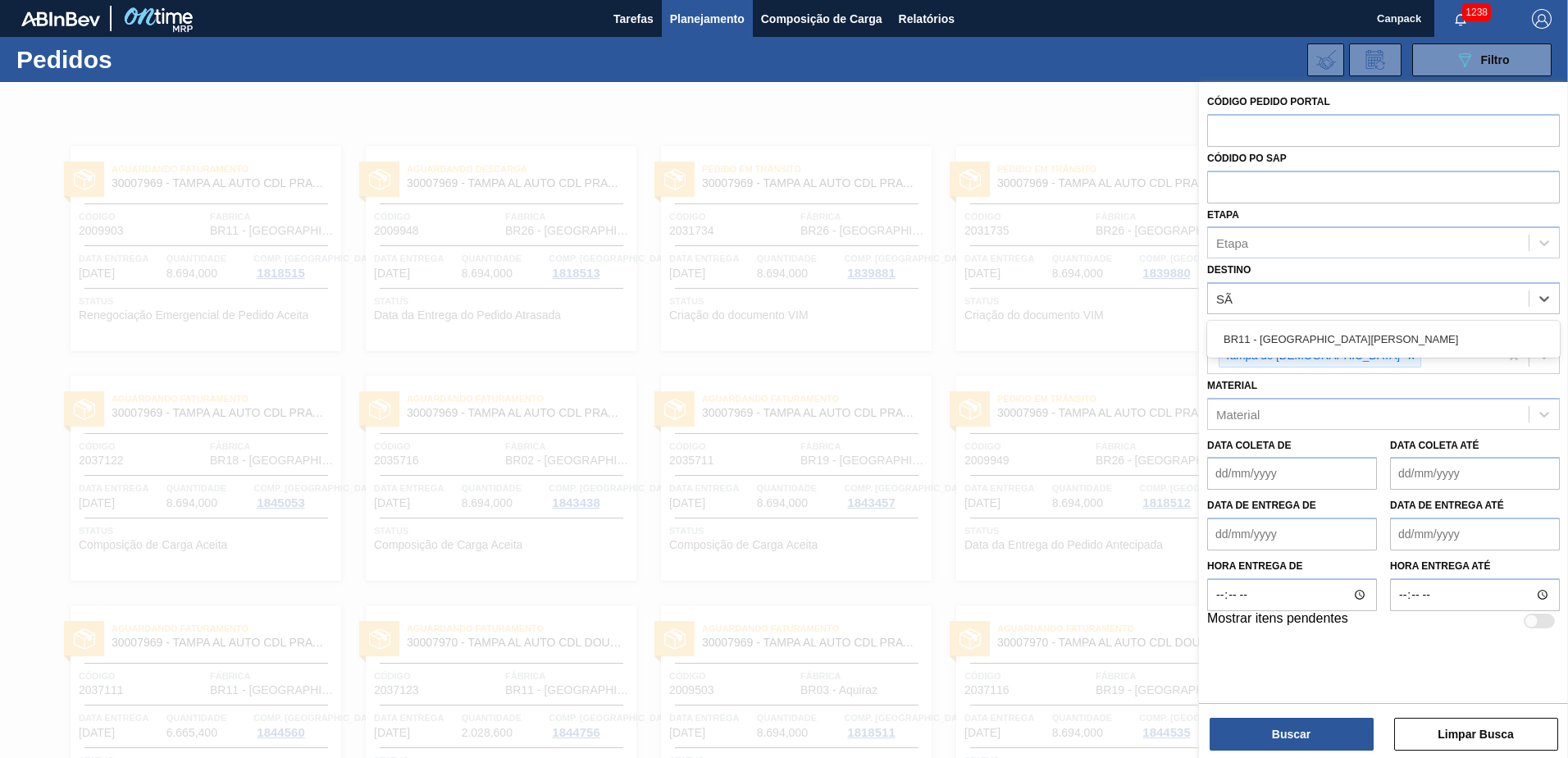
type input "SÃO"
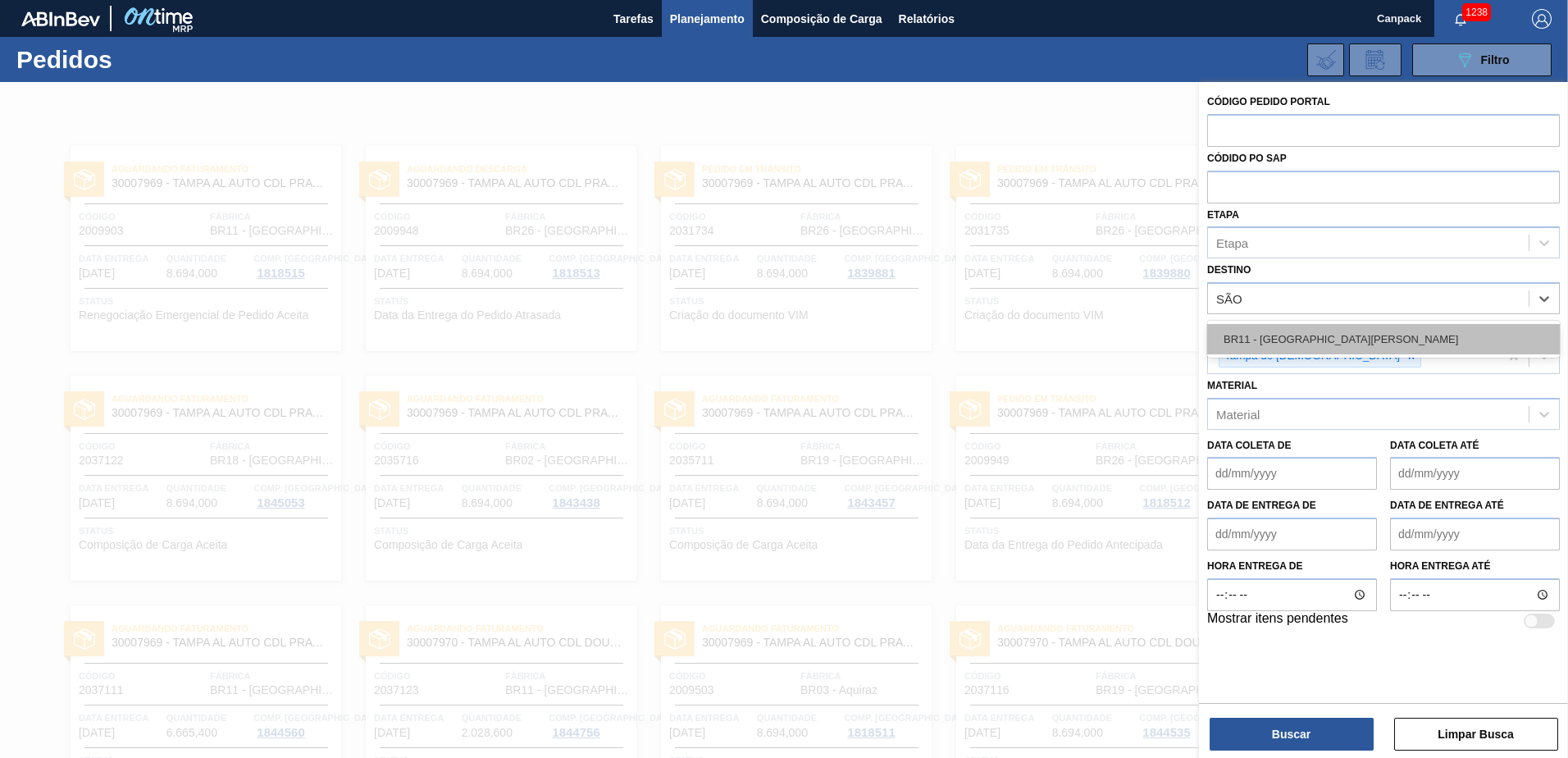
click at [1043, 340] on div "BR11 - São Luís" at bounding box center [1384, 340] width 353 height 30
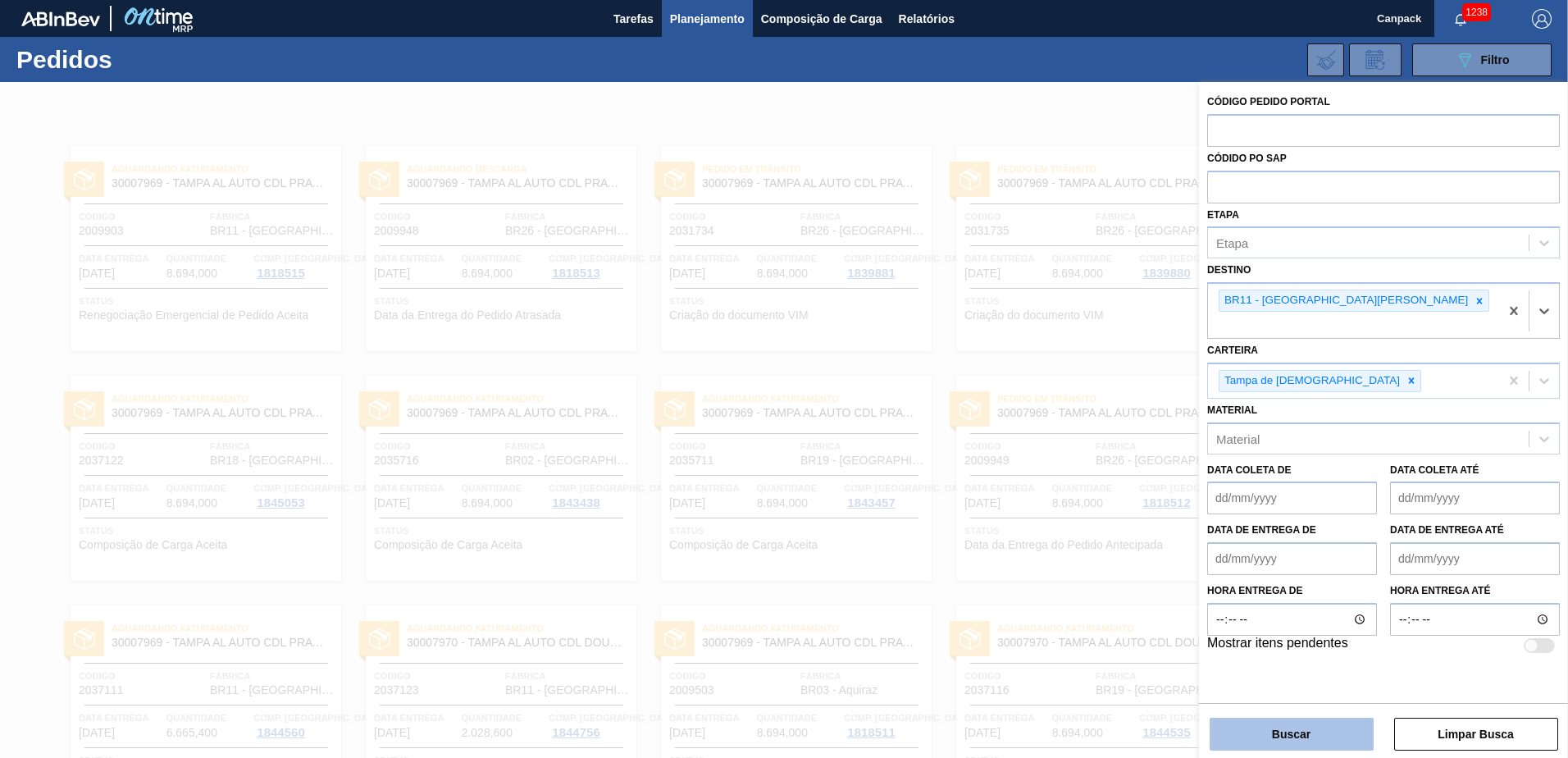
click at [1043, 527] on button "Buscar" at bounding box center [1291, 734] width 164 height 33
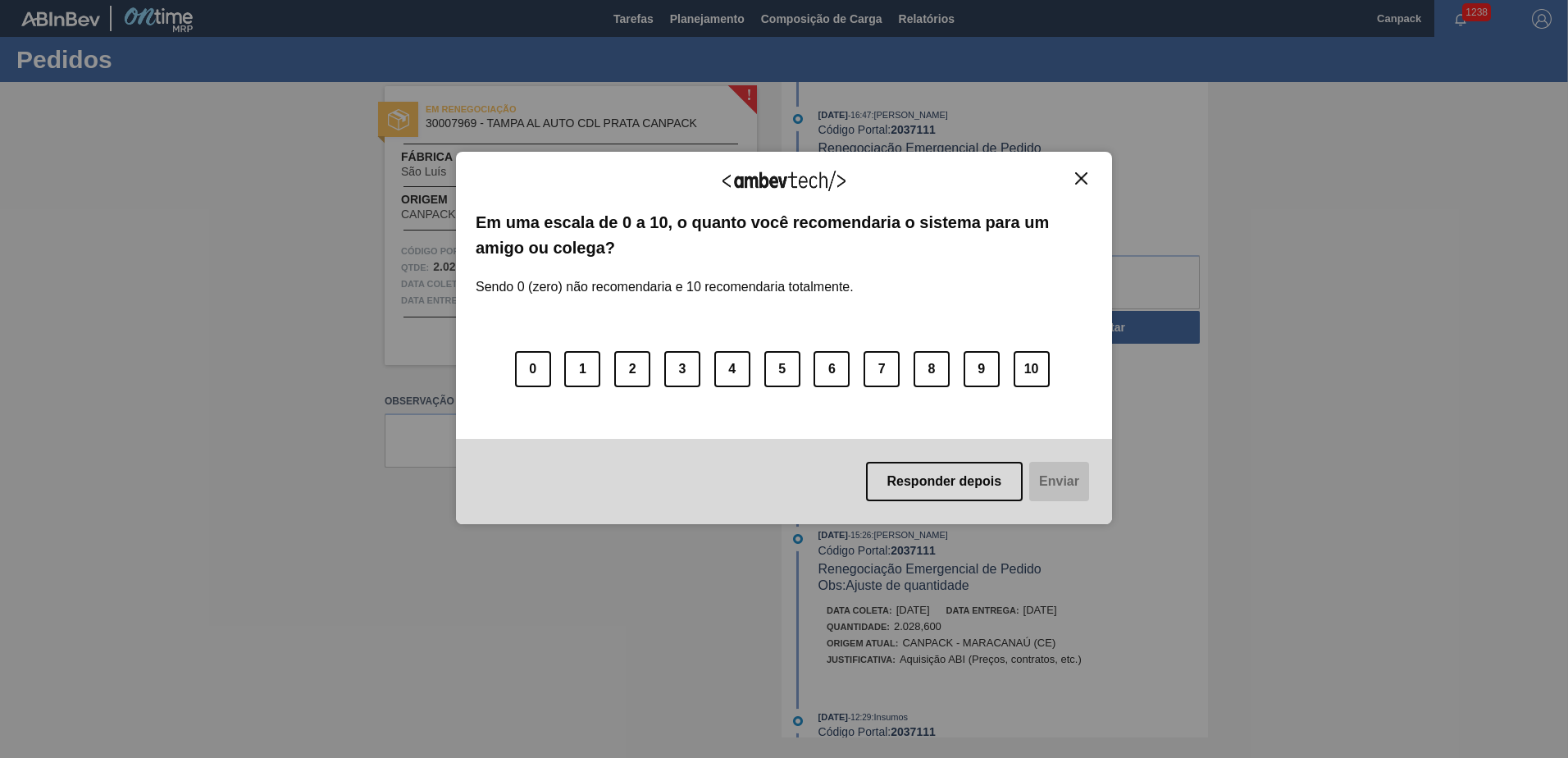
click at [1076, 175] on img "Close" at bounding box center [1081, 178] width 12 height 12
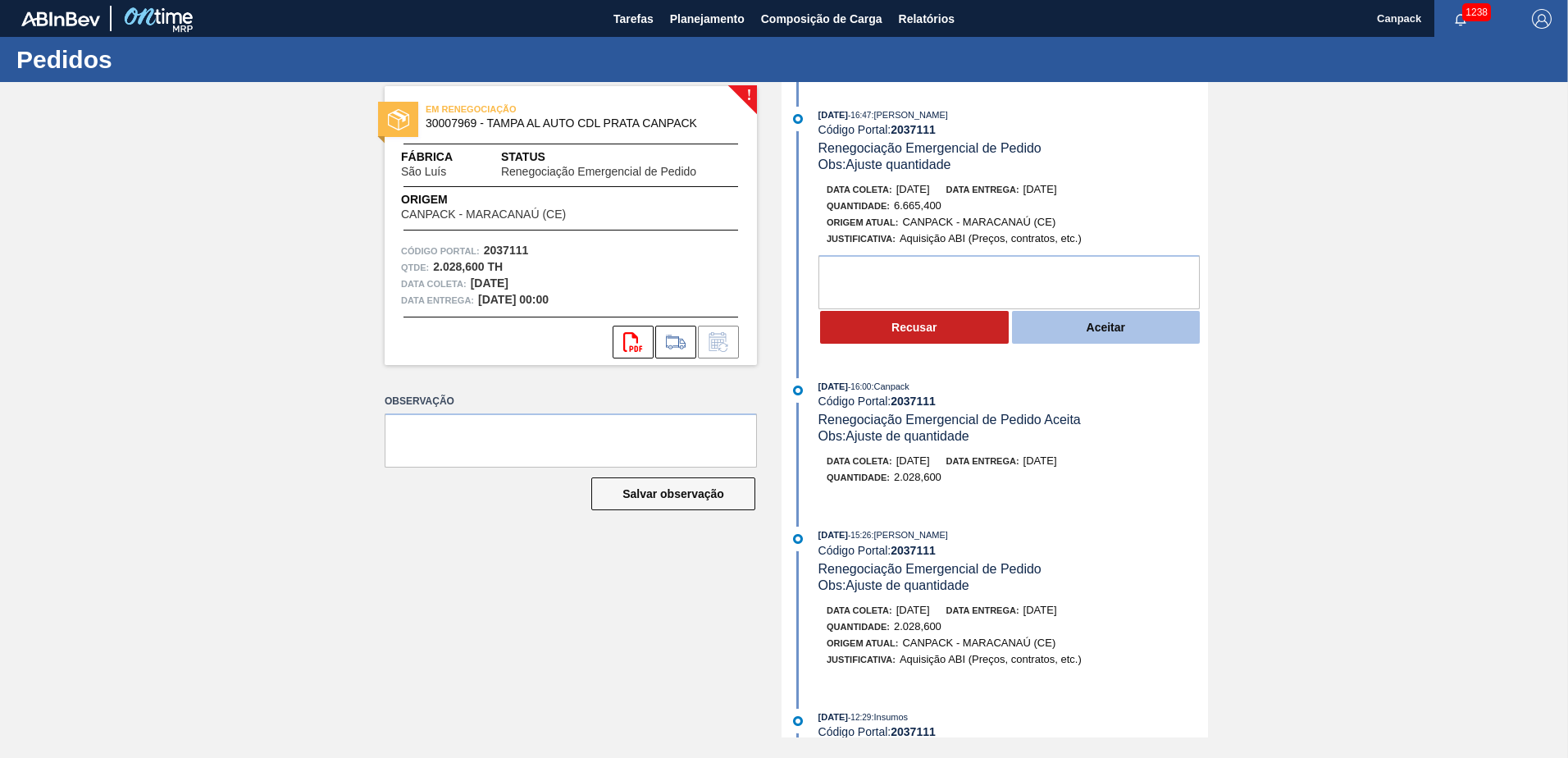
click at [1123, 329] on button "Aceitar" at bounding box center [1106, 327] width 188 height 33
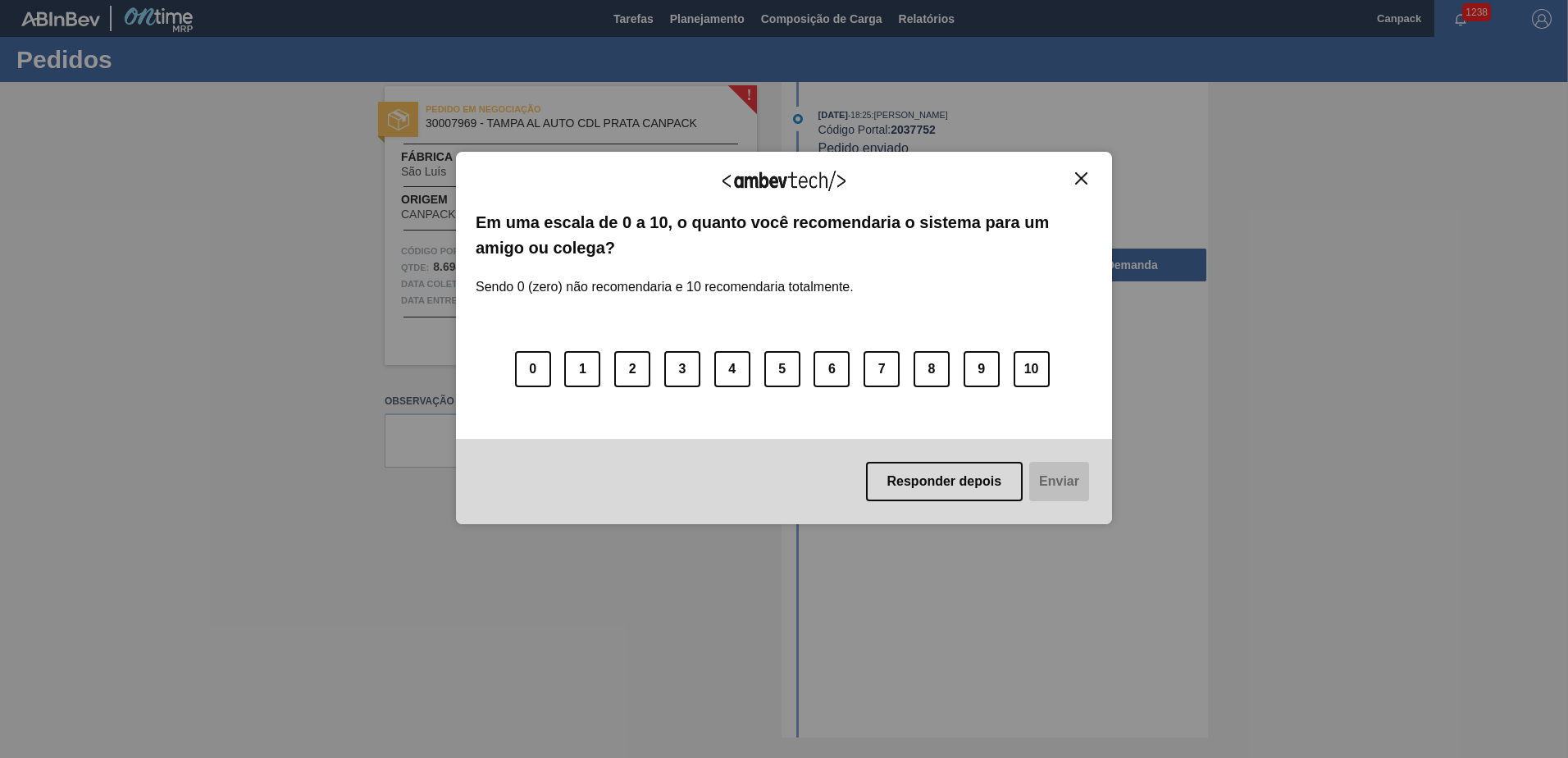
click at [1074, 174] on button "Close" at bounding box center [1082, 178] width 23 height 14
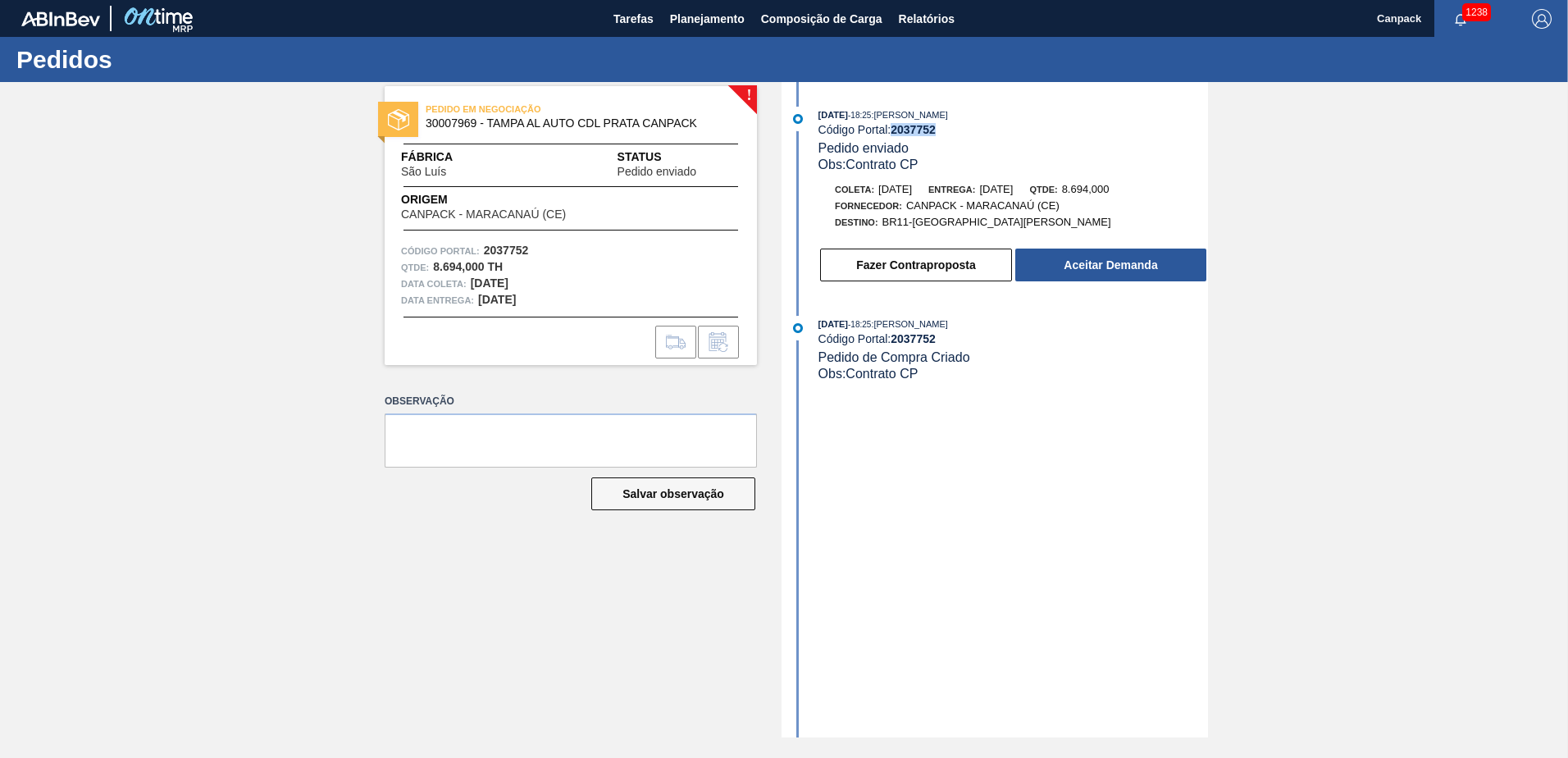
drag, startPoint x: 896, startPoint y: 135, endPoint x: 937, endPoint y: 130, distance: 41.3
click at [936, 130] on strong "2037752" at bounding box center [913, 129] width 45 height 13
copy strong "2037752"
click at [1106, 270] on button "Aceitar Demanda" at bounding box center [1111, 265] width 191 height 33
